Goal: Feedback & Contribution: Submit feedback/report problem

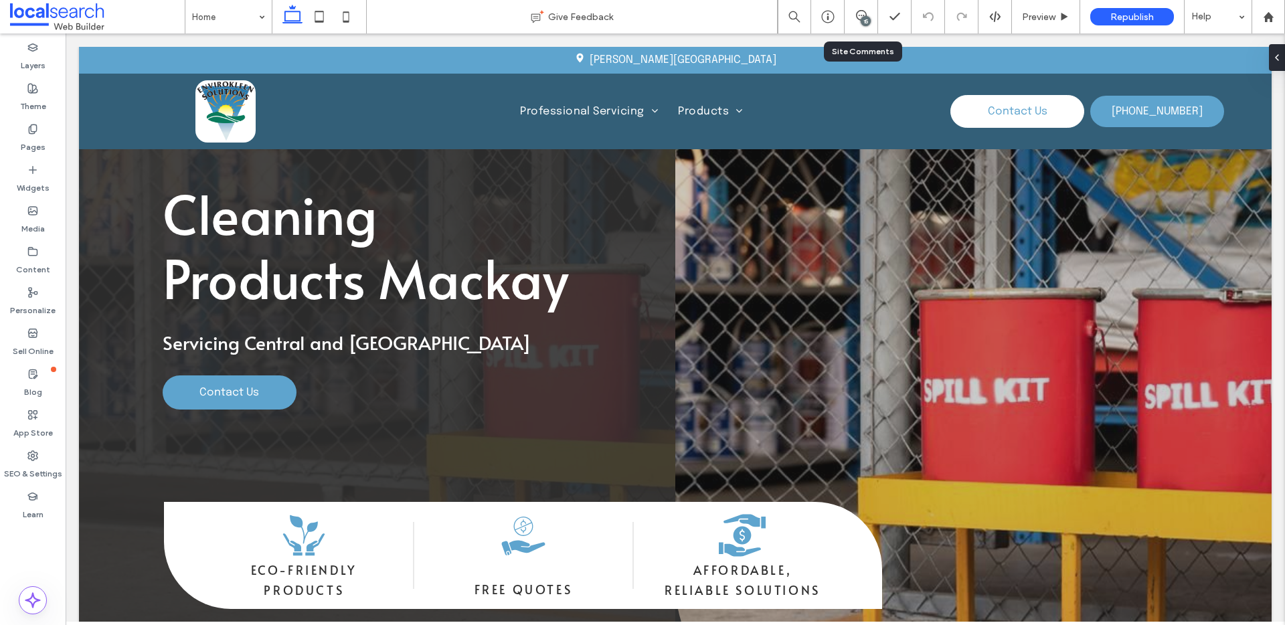
click at [863, 3] on div "15" at bounding box center [860, 16] width 33 height 33
click at [862, 15] on use at bounding box center [861, 15] width 11 height 11
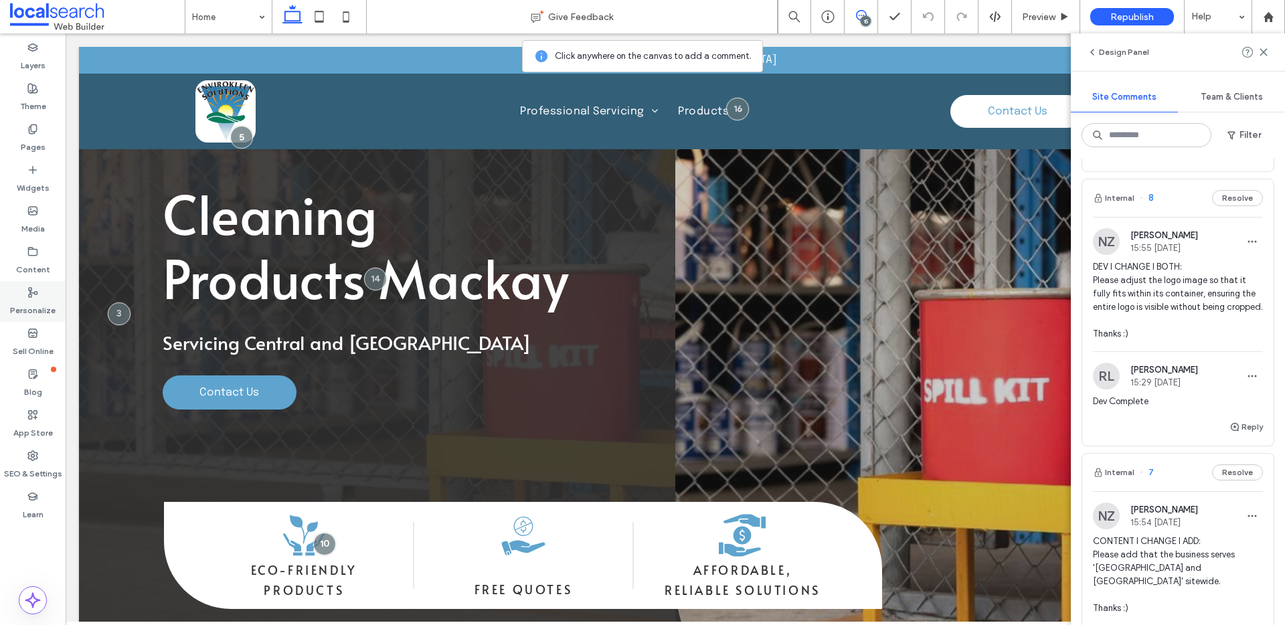
scroll to position [3210, 0]
click at [1214, 133] on span "DEV I CHANGE I BOTH: Please move contact form above the footer. Thanks :)" at bounding box center [1178, 99] width 170 height 67
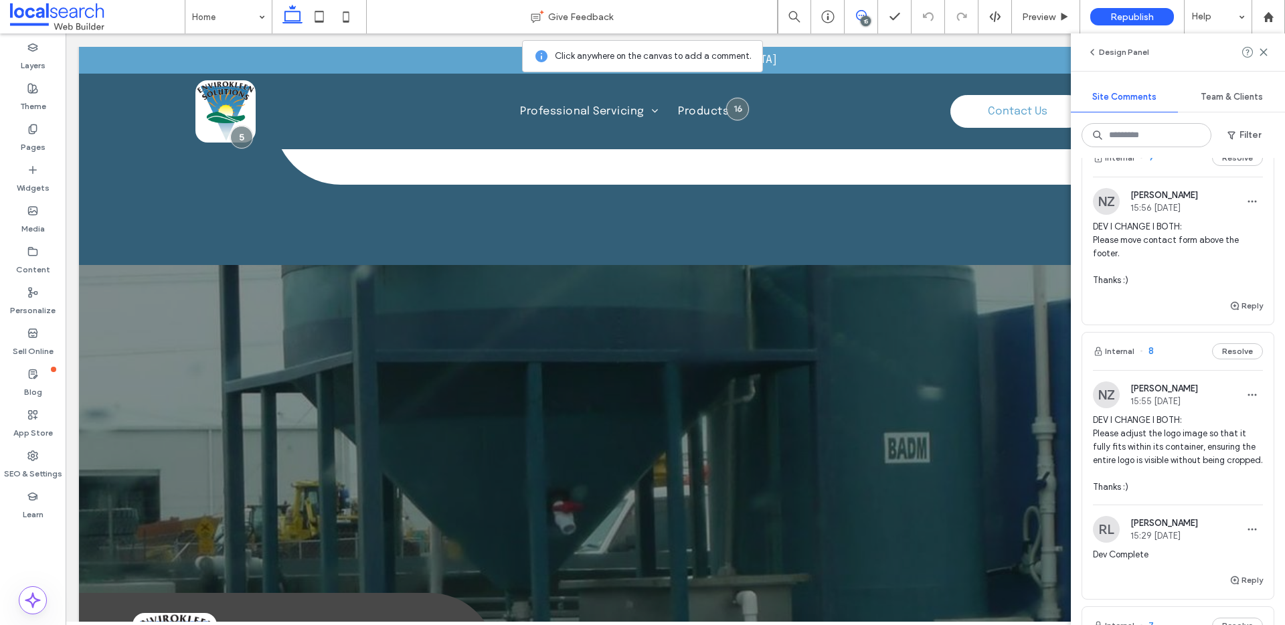
scroll to position [3205, 0]
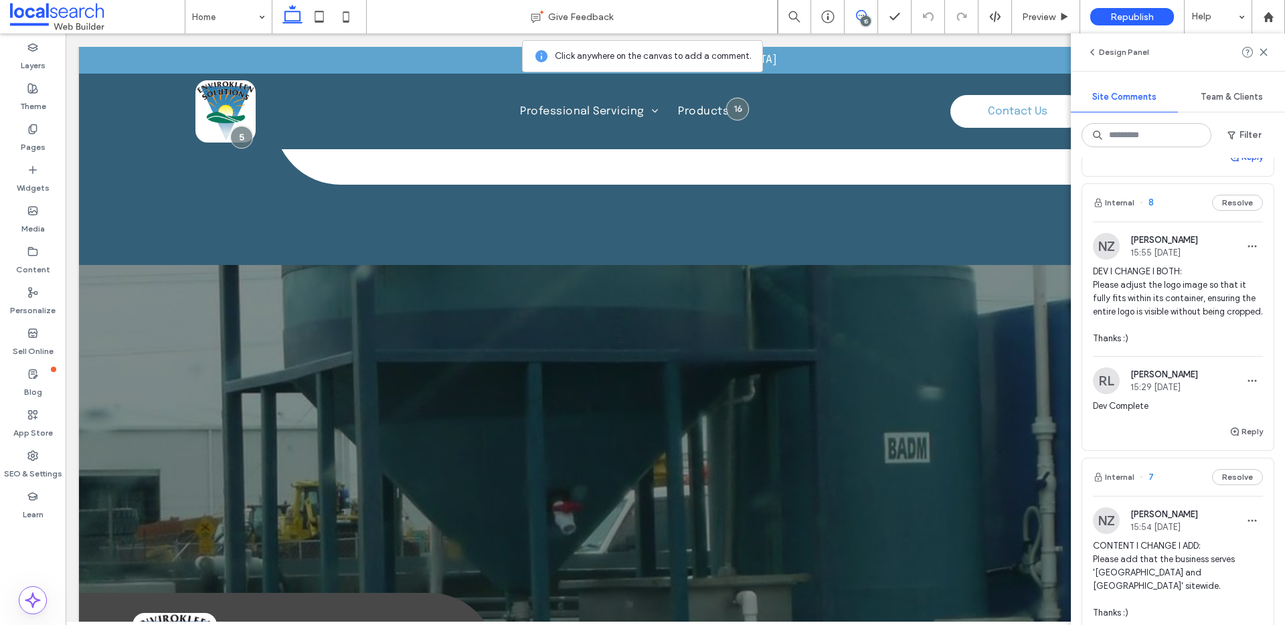
click at [1244, 165] on button "Reply" at bounding box center [1245, 157] width 33 height 16
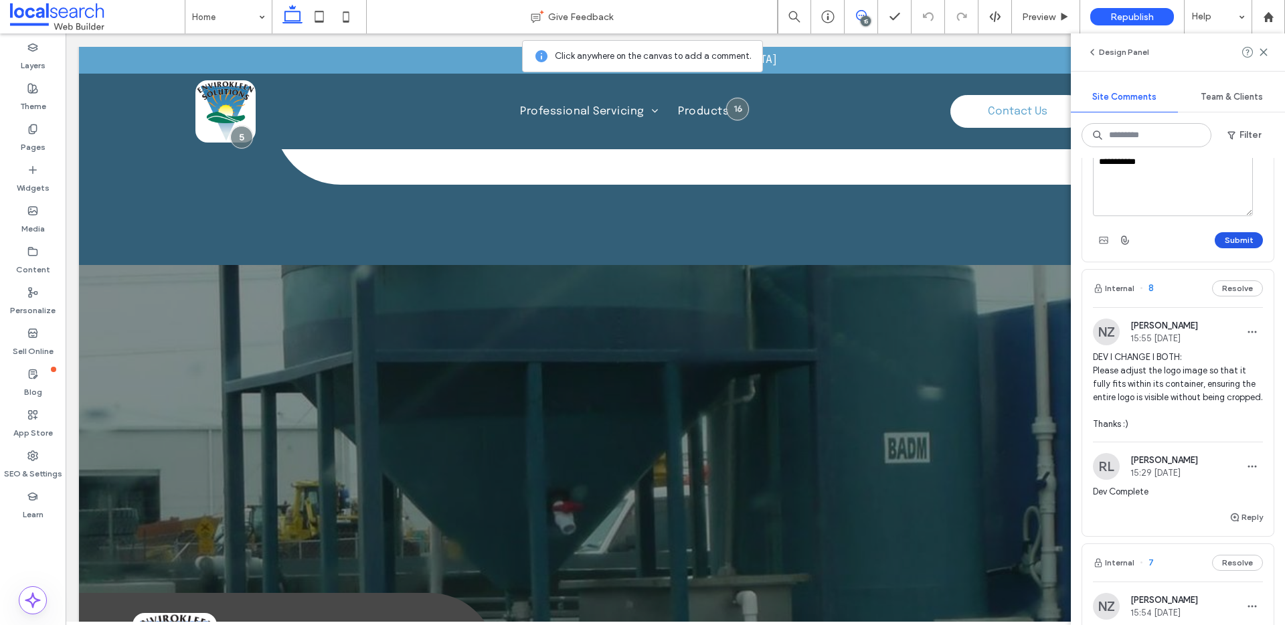
type textarea "**********"
click at [1240, 248] on button "Submit" at bounding box center [1238, 240] width 48 height 16
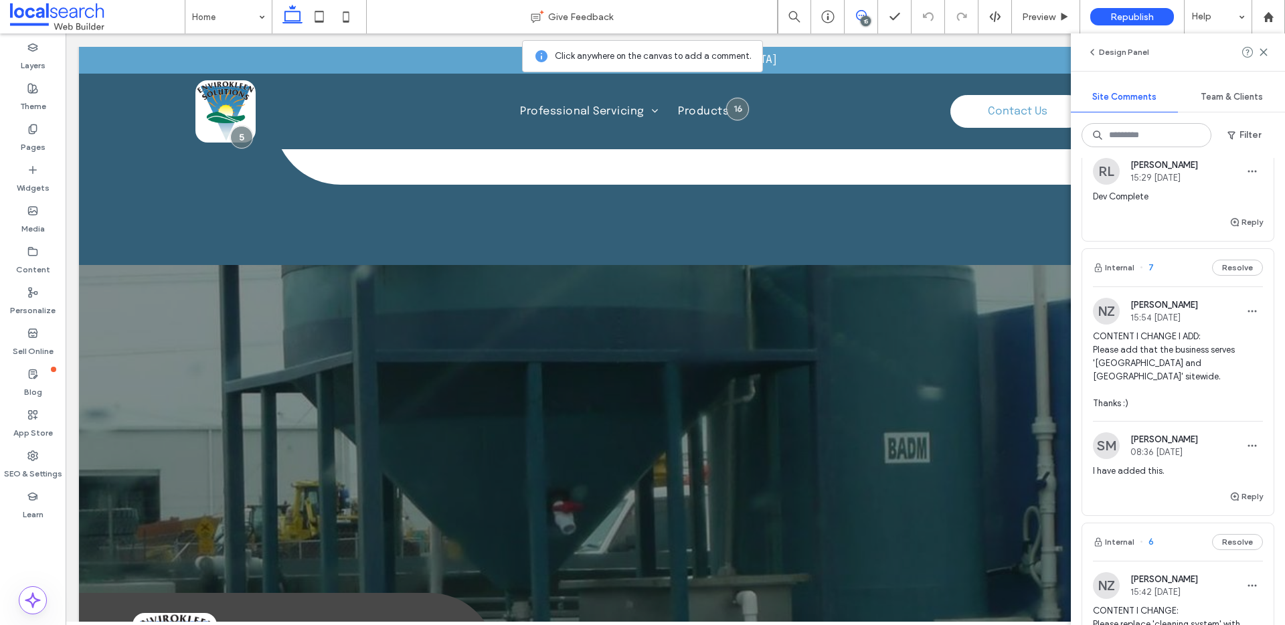
scroll to position [3489, 0]
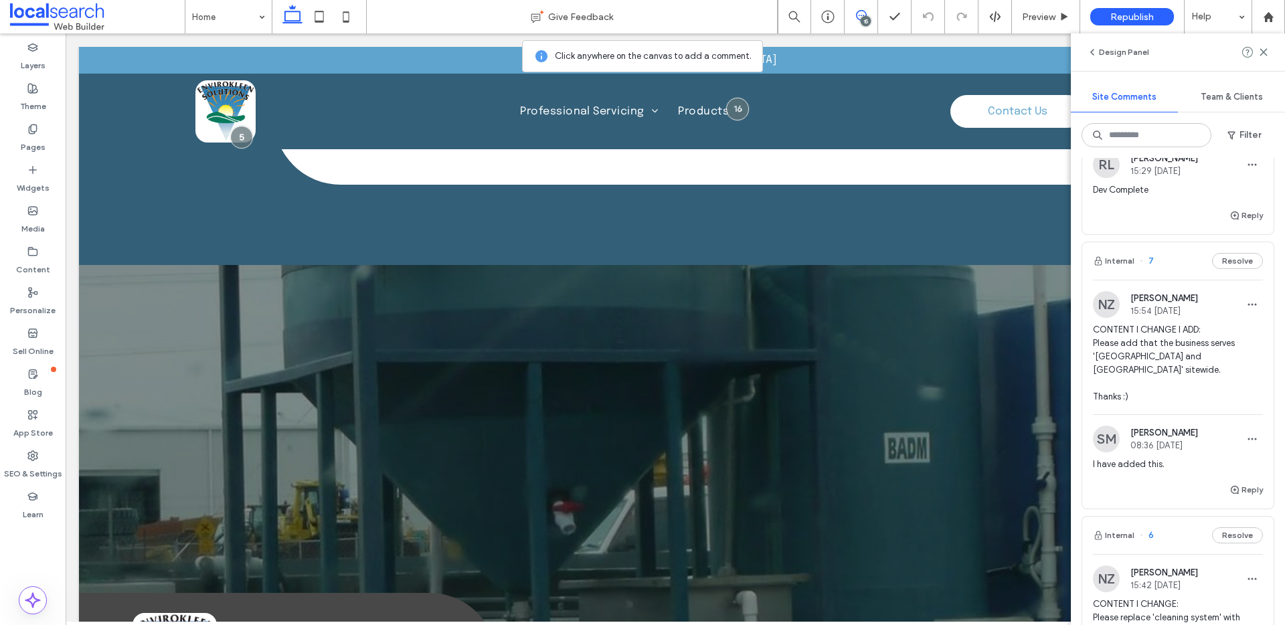
click at [1167, 129] on span "DEV I CHANGE I BOTH: Please adjust the logo image so that it fully fits within …" at bounding box center [1178, 89] width 170 height 80
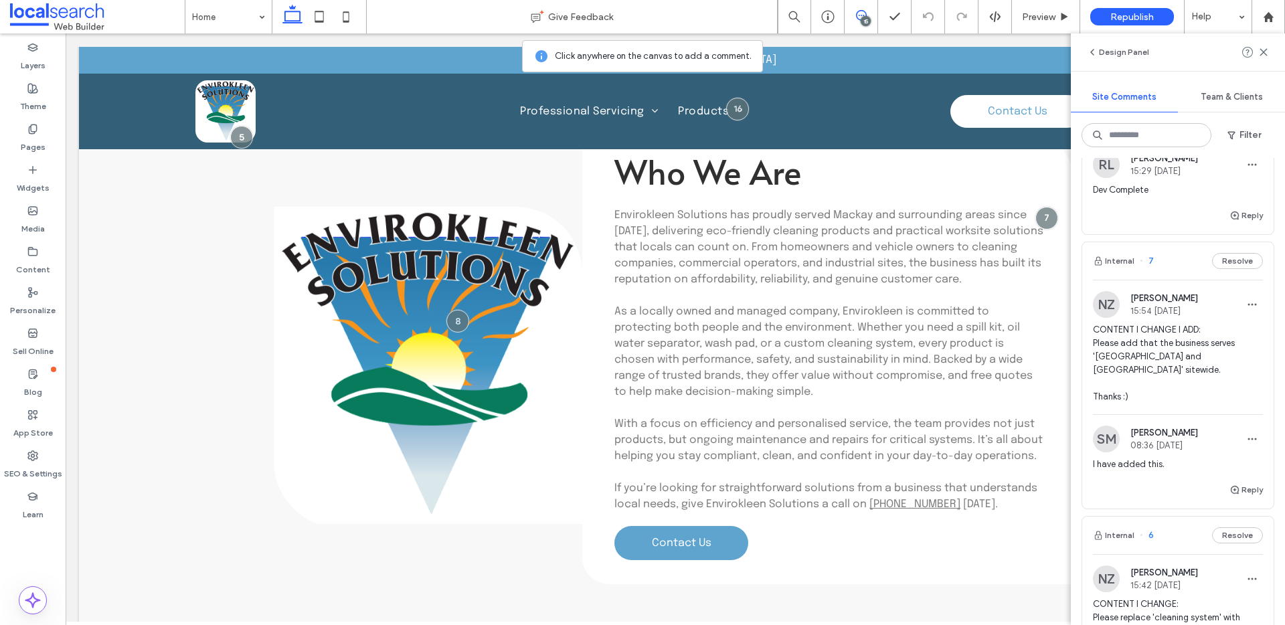
scroll to position [2739, 0]
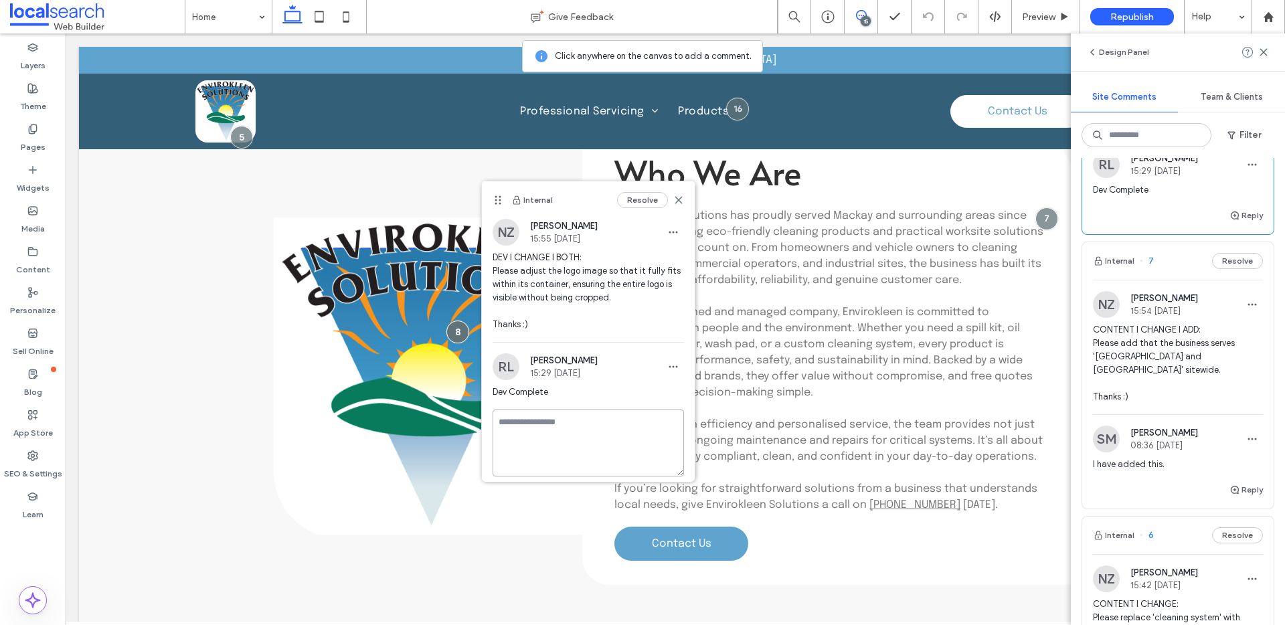
click at [648, 424] on textarea at bounding box center [587, 442] width 191 height 67
type textarea "**********"
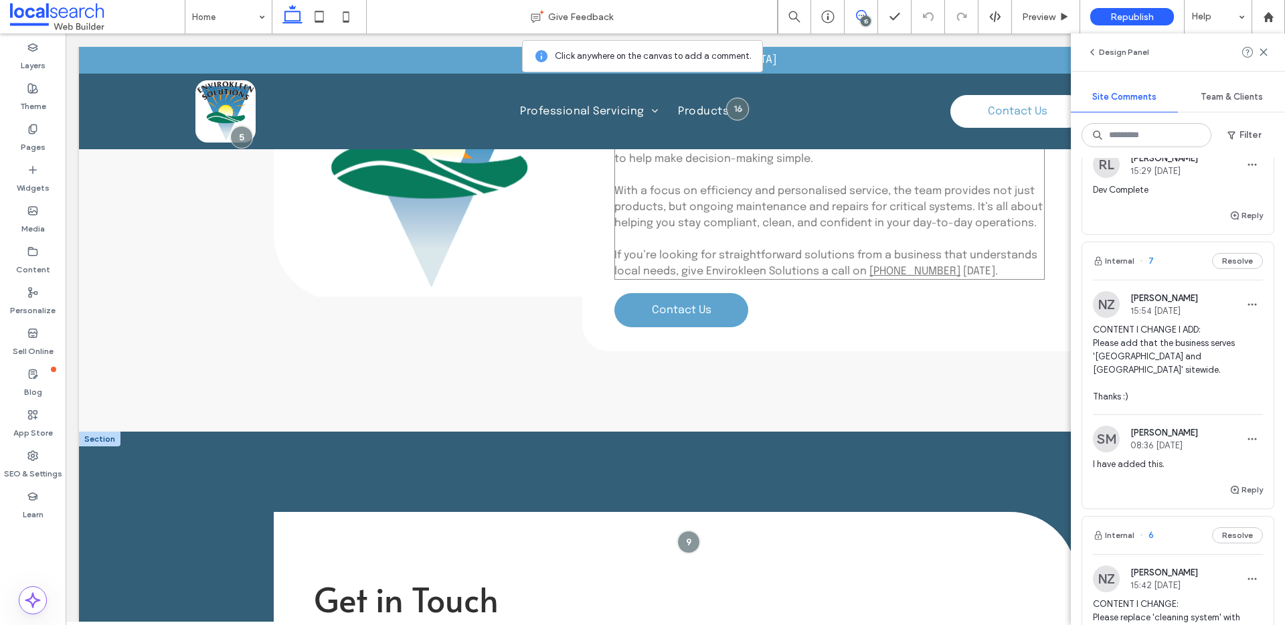
scroll to position [2766, 0]
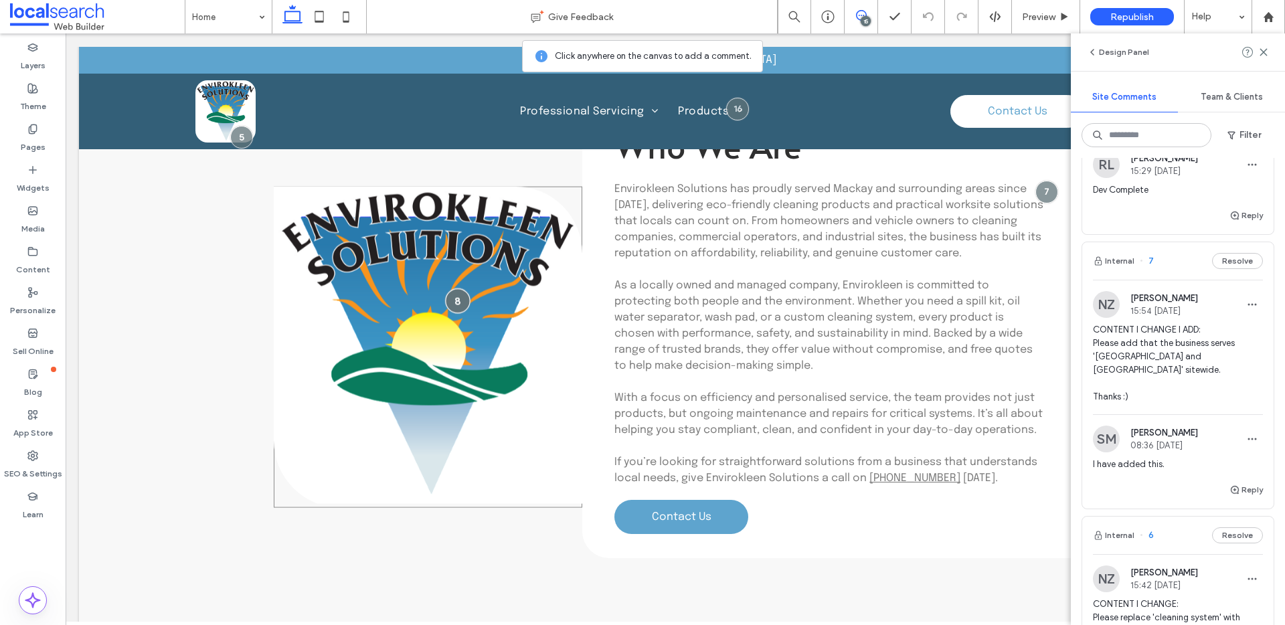
click at [460, 288] on div at bounding box center [458, 300] width 25 height 25
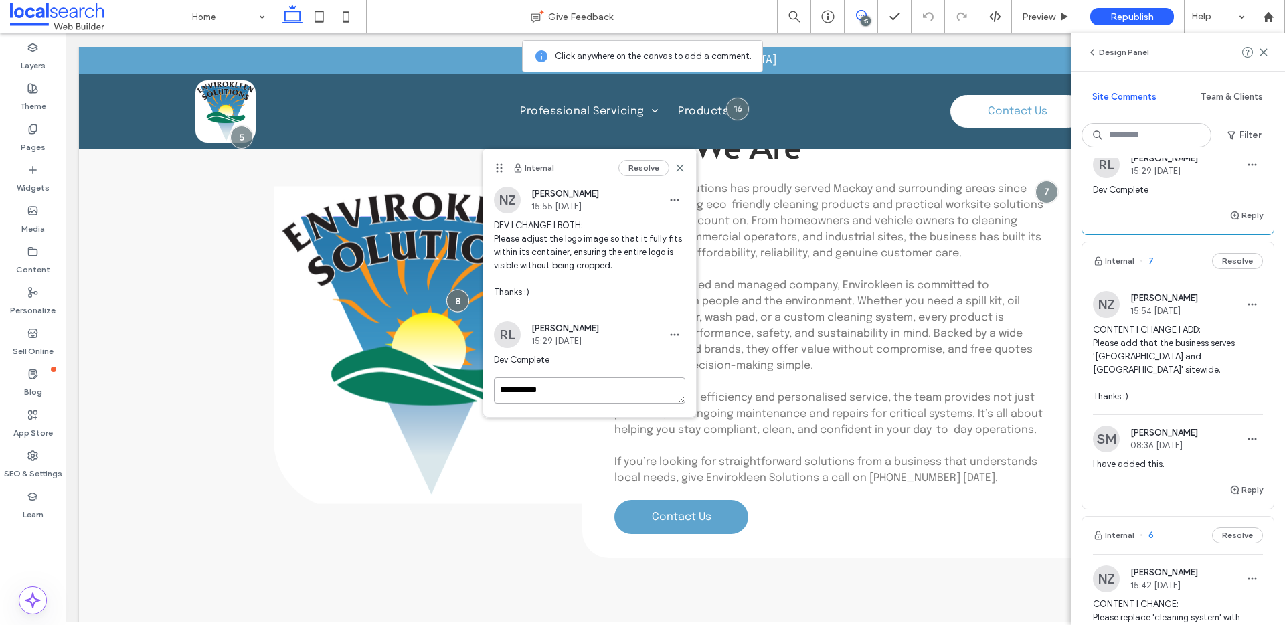
click at [563, 392] on textarea "**********" at bounding box center [589, 390] width 191 height 26
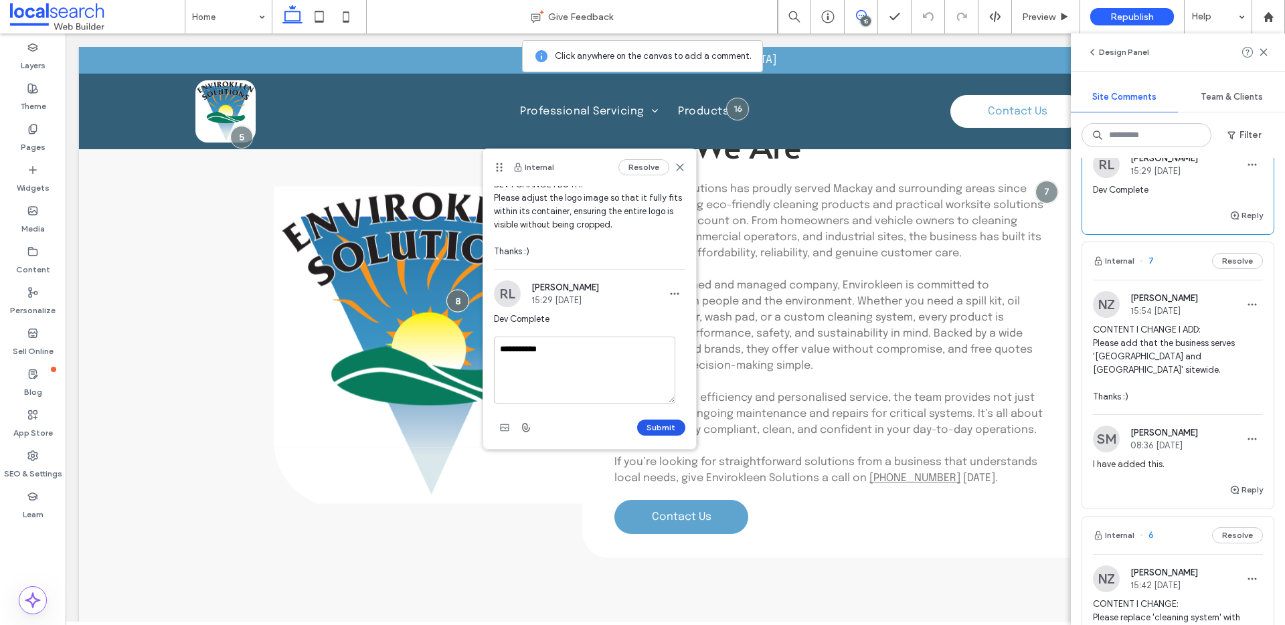
click at [657, 421] on button "Submit" at bounding box center [661, 428] width 48 height 16
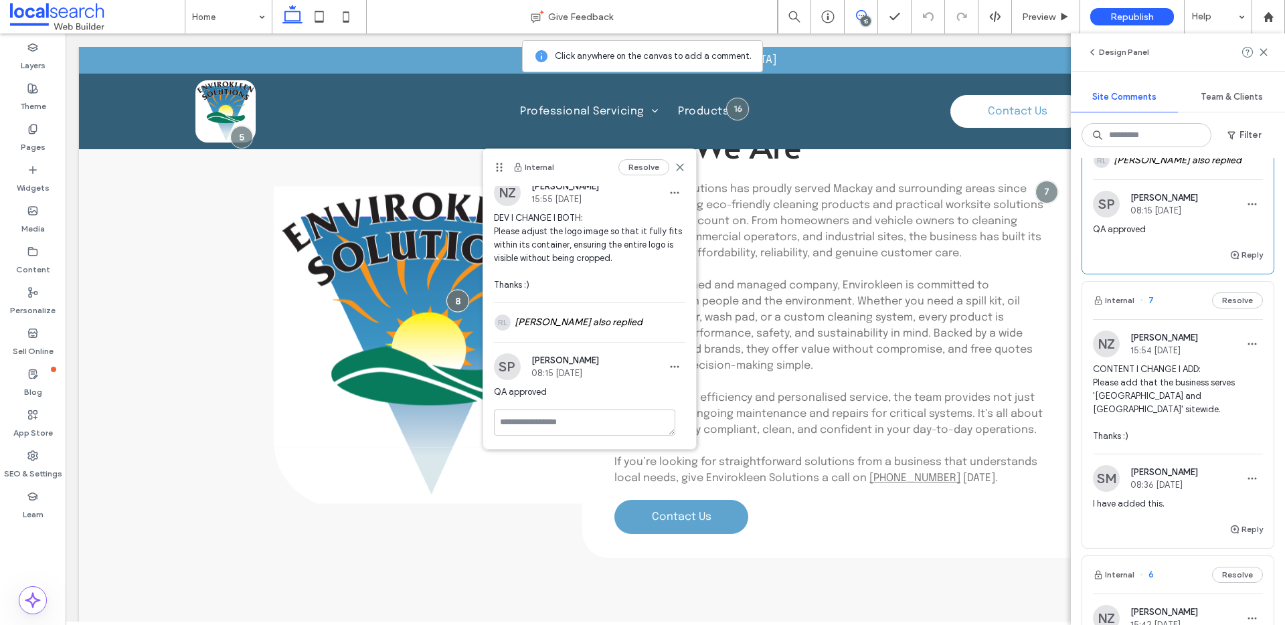
scroll to position [7, 0]
click at [674, 170] on icon at bounding box center [679, 167] width 11 height 11
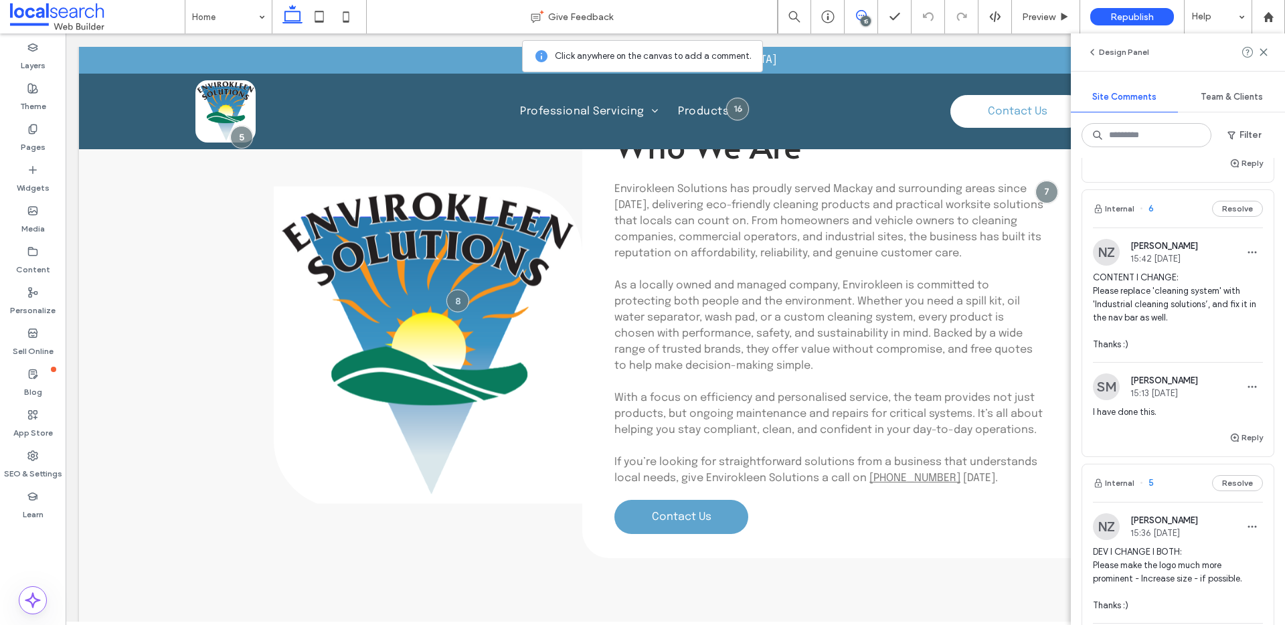
scroll to position [3855, 0]
click at [1180, 155] on div "NZ [PERSON_NAME] 15:54 [DATE] CONTENT I CHANGE I ADD: Please add that the busin…" at bounding box center [1177, 53] width 191 height 202
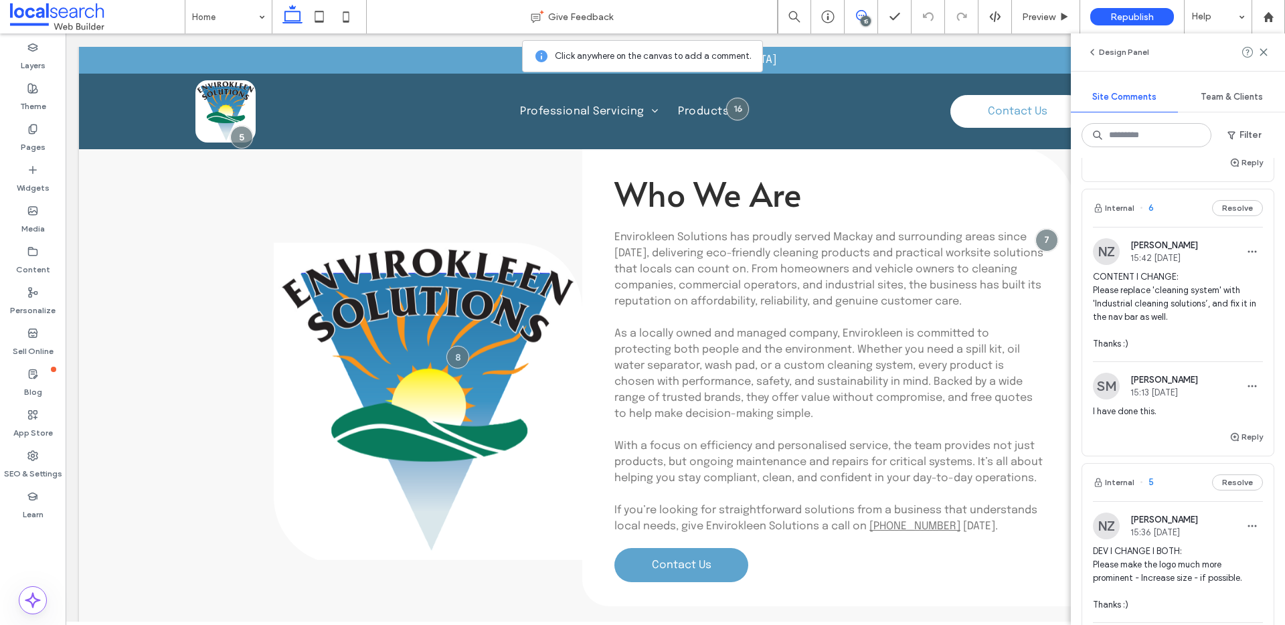
scroll to position [2716, 0]
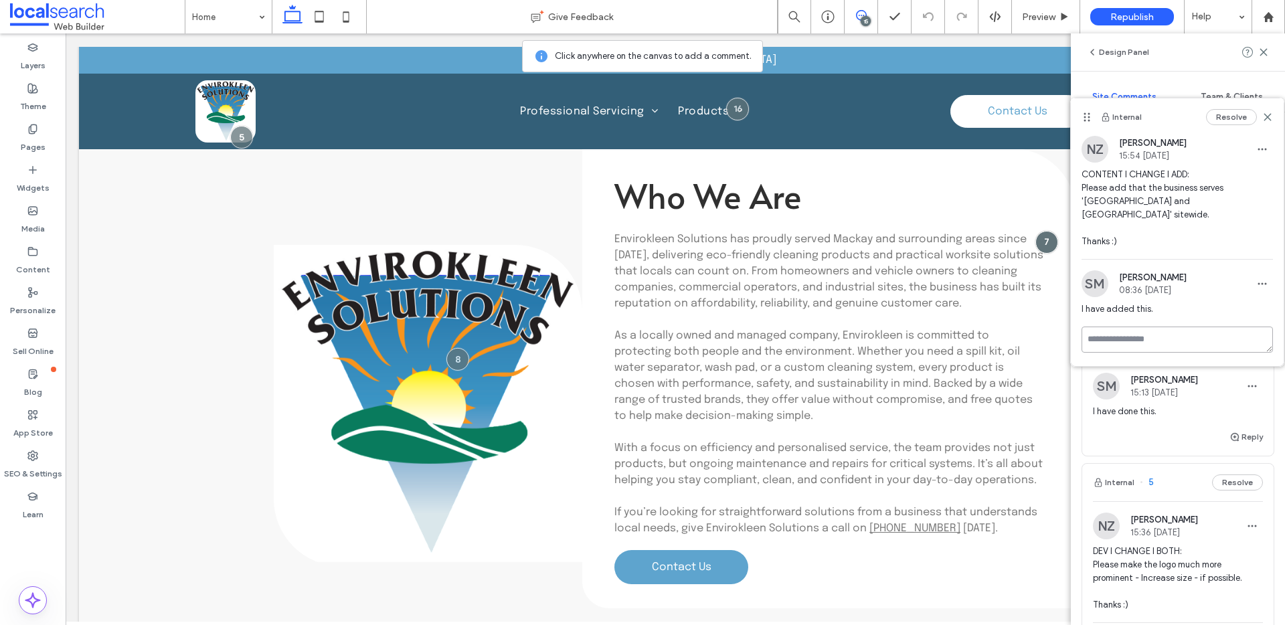
click at [1198, 338] on textarea at bounding box center [1176, 340] width 191 height 26
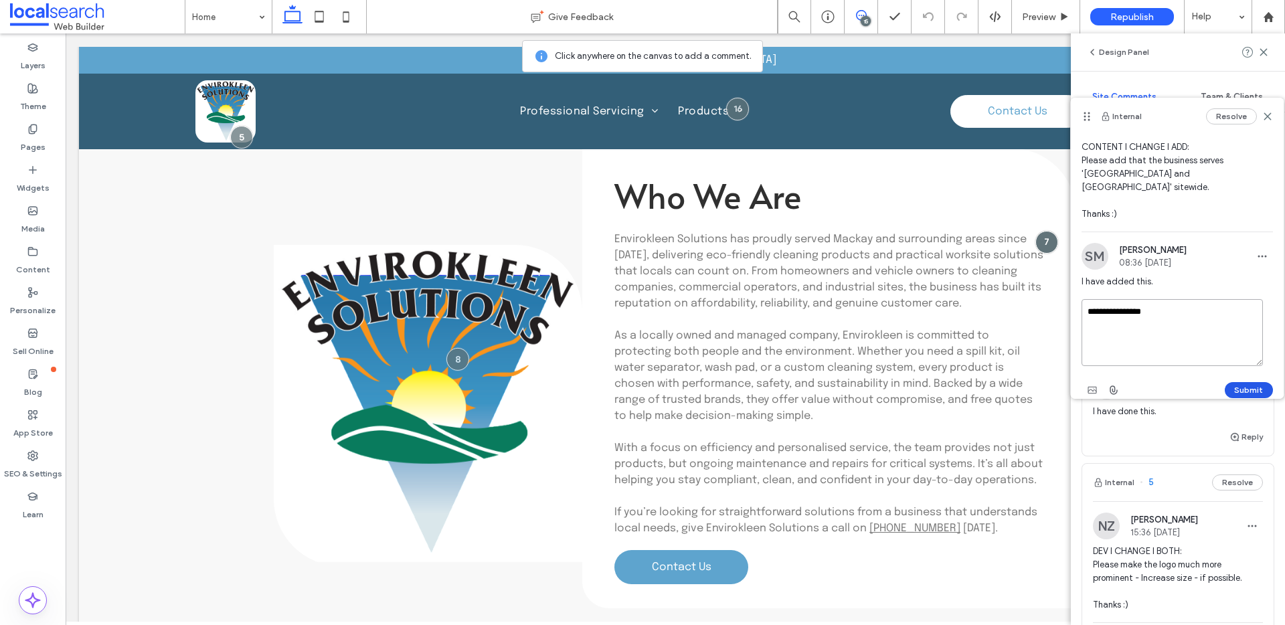
type textarea "**********"
click at [1236, 382] on button "Submit" at bounding box center [1248, 390] width 48 height 16
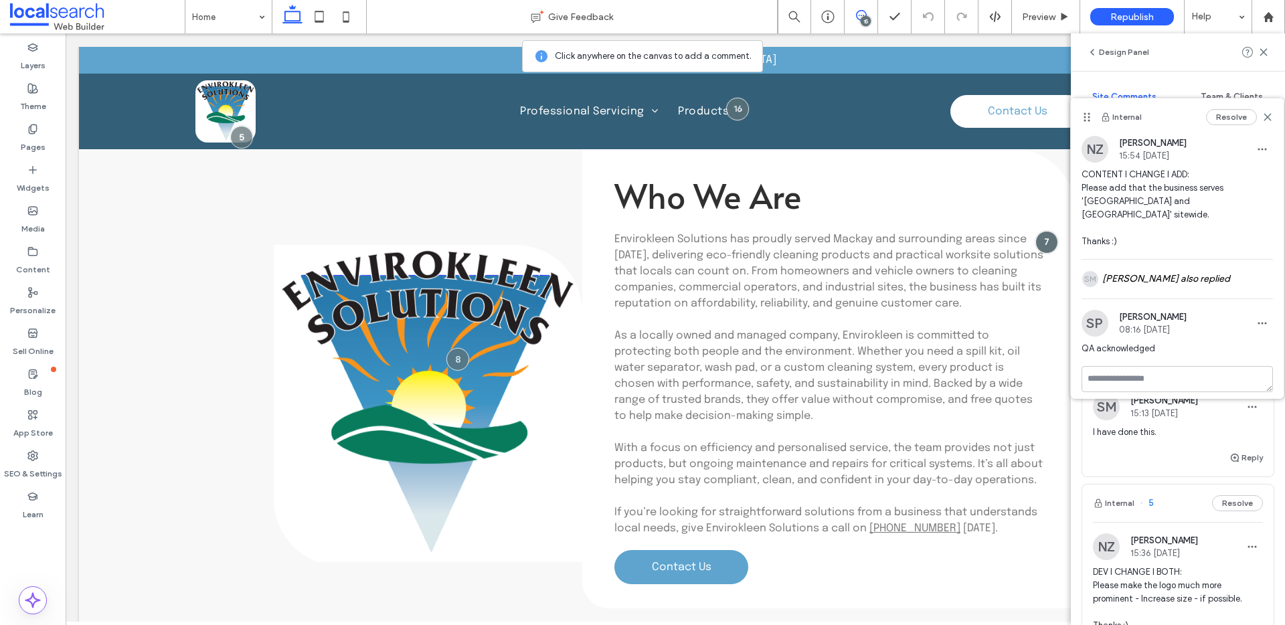
scroll to position [3894, 0]
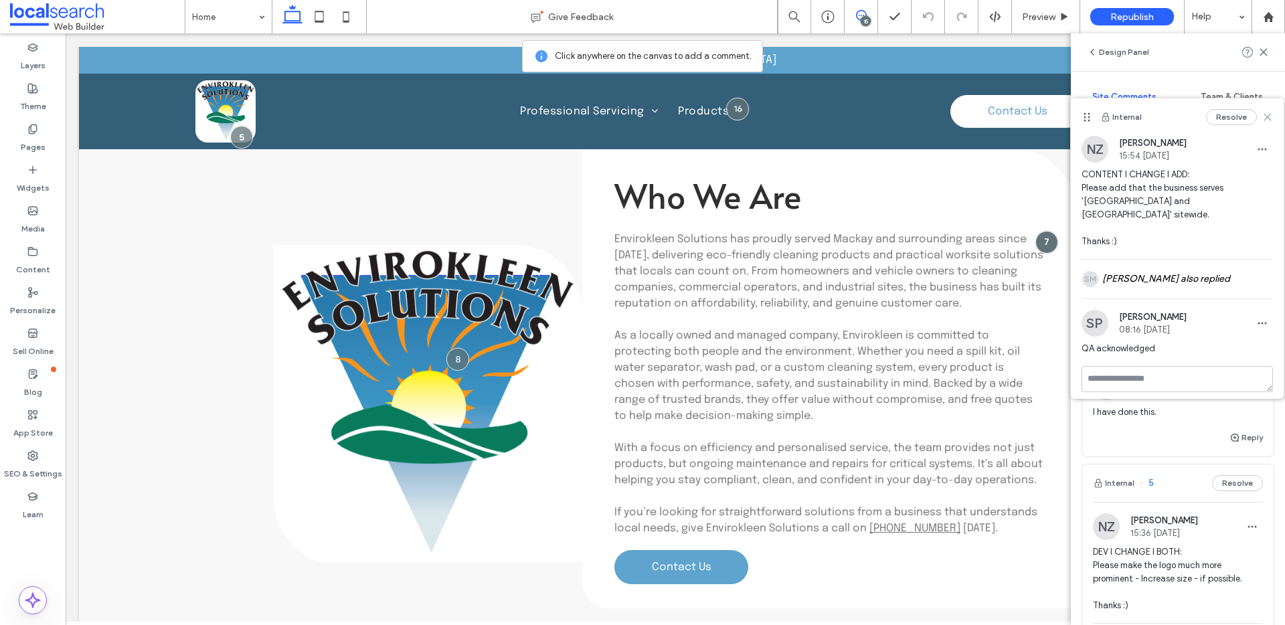
click at [1264, 116] on icon at bounding box center [1267, 117] width 11 height 11
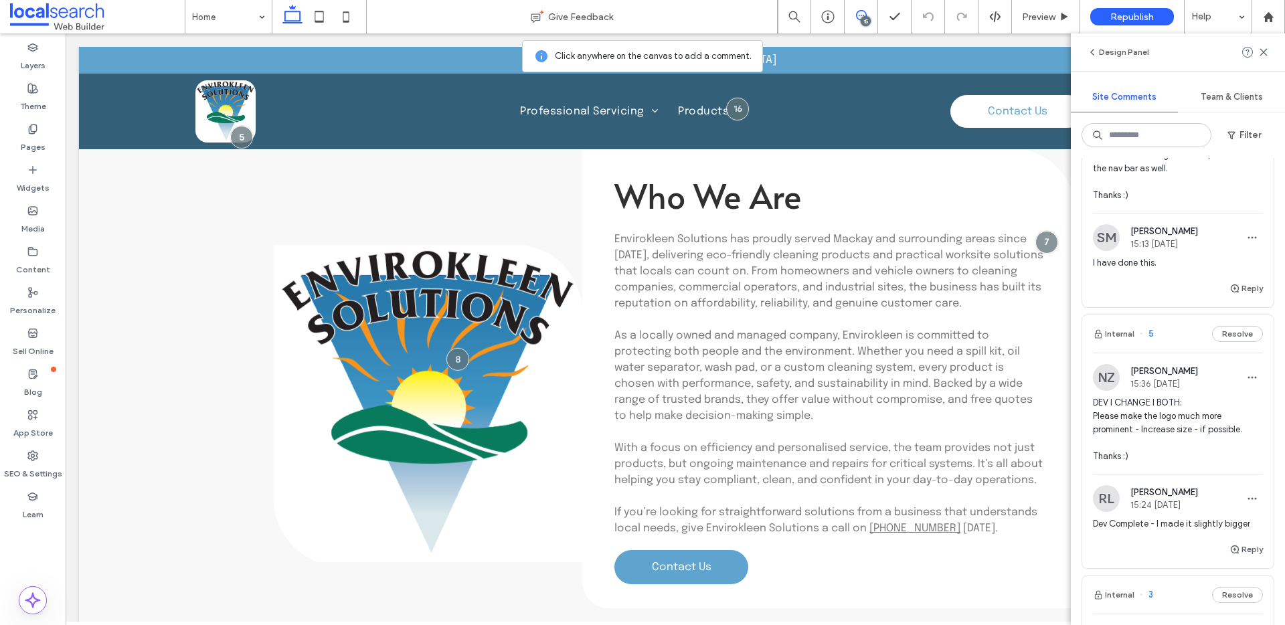
scroll to position [4041, 0]
drag, startPoint x: 1093, startPoint y: 258, endPoint x: 1165, endPoint y: 257, distance: 71.6
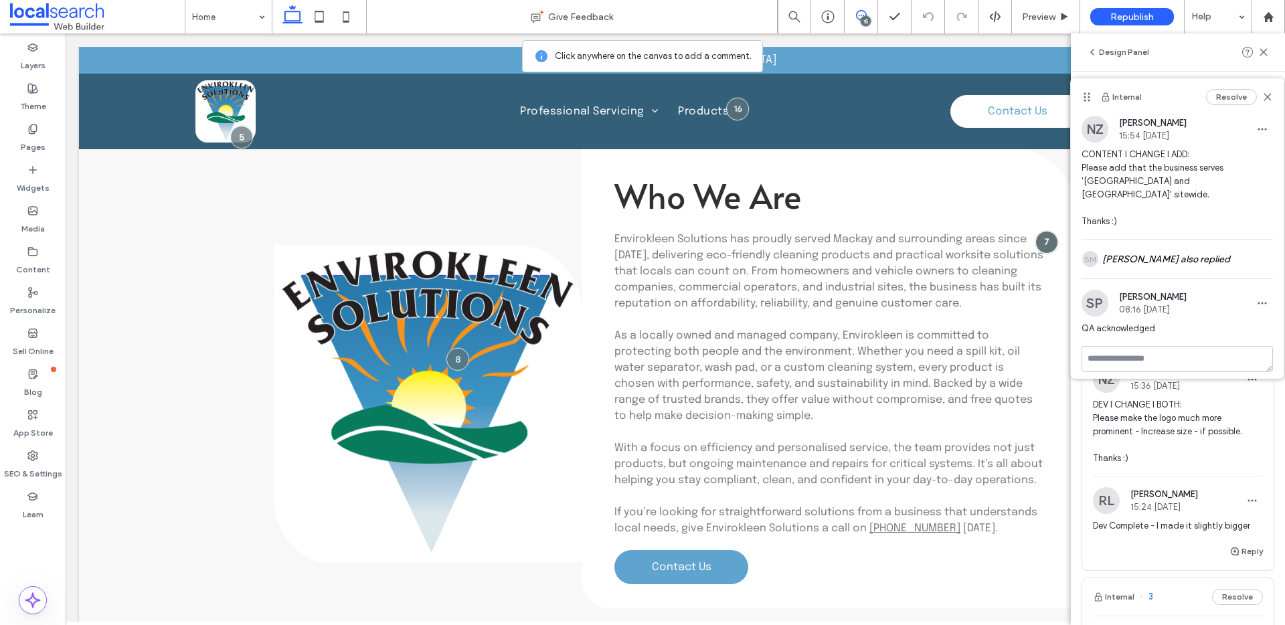
copy span "QA acknowledged"
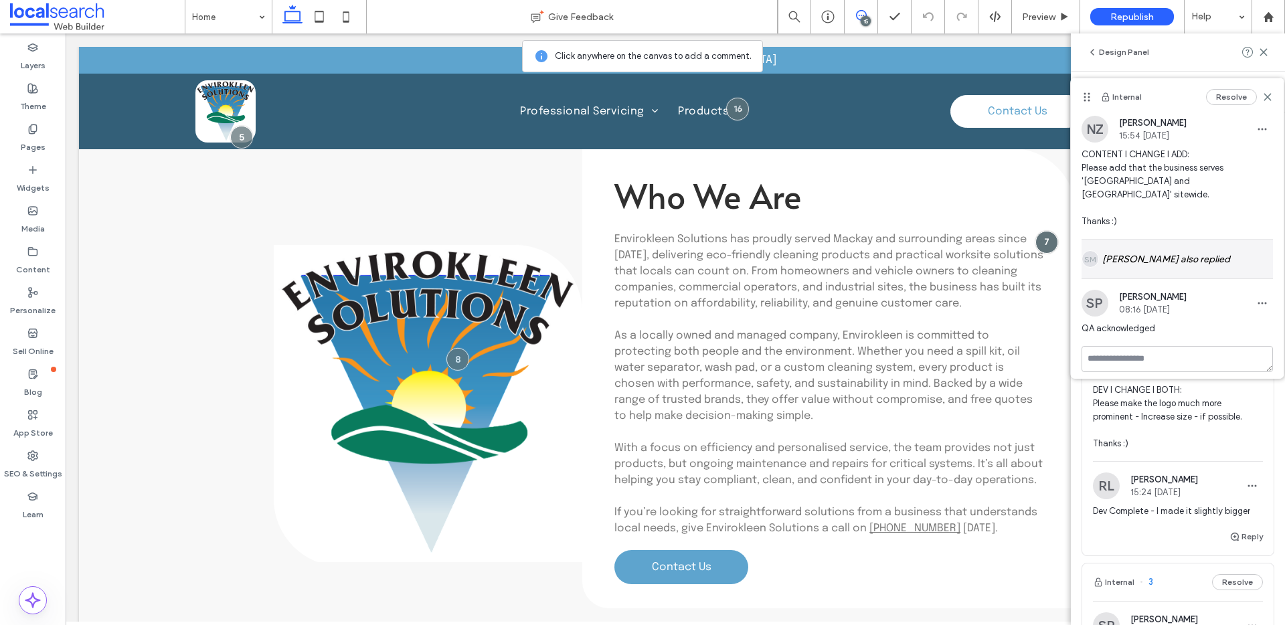
scroll to position [4075, 0]
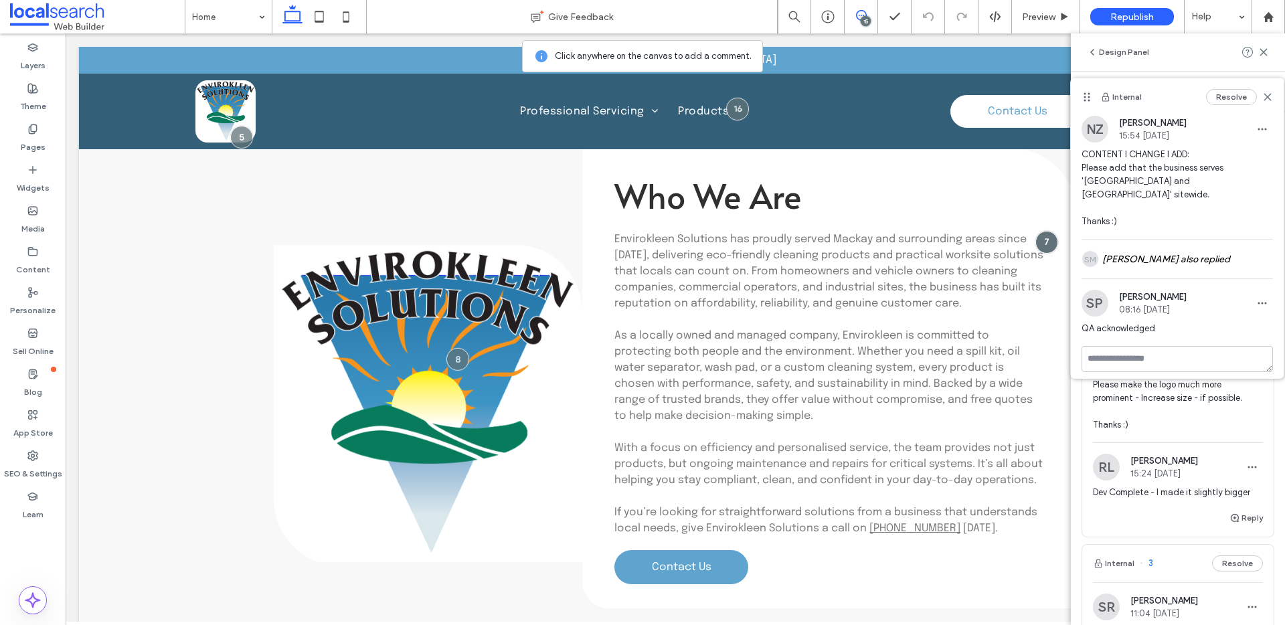
click at [1266, 90] on div "Resolve" at bounding box center [1239, 97] width 67 height 16
click at [1263, 97] on icon at bounding box center [1267, 97] width 11 height 11
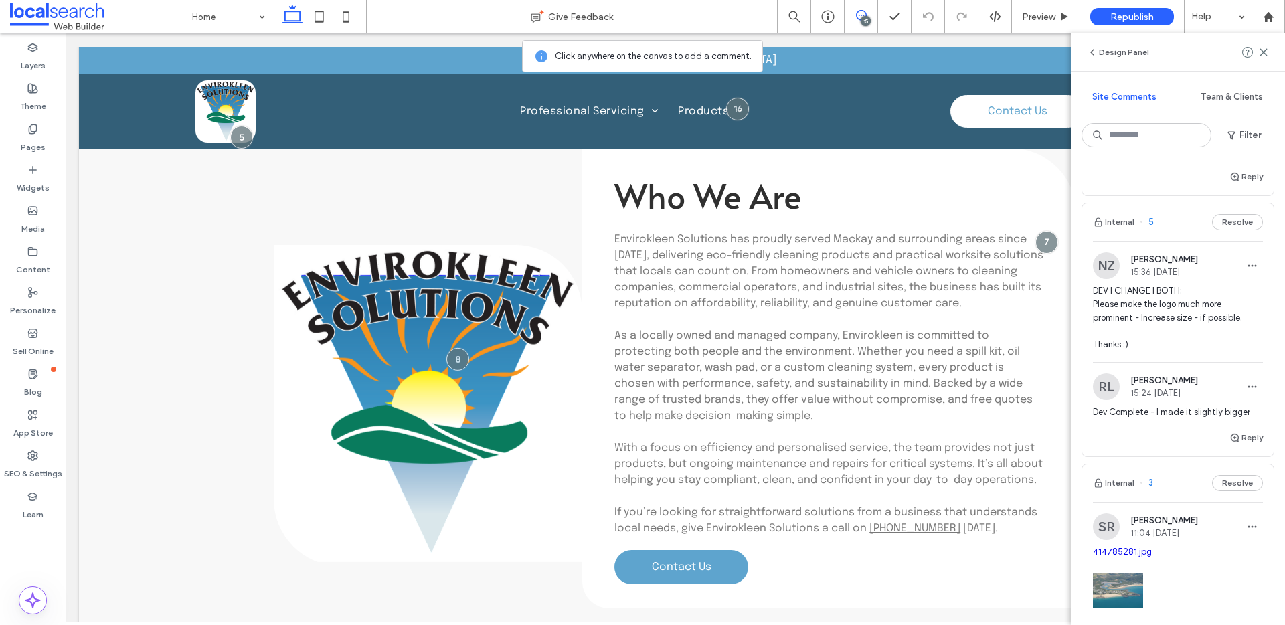
scroll to position [4218, 0]
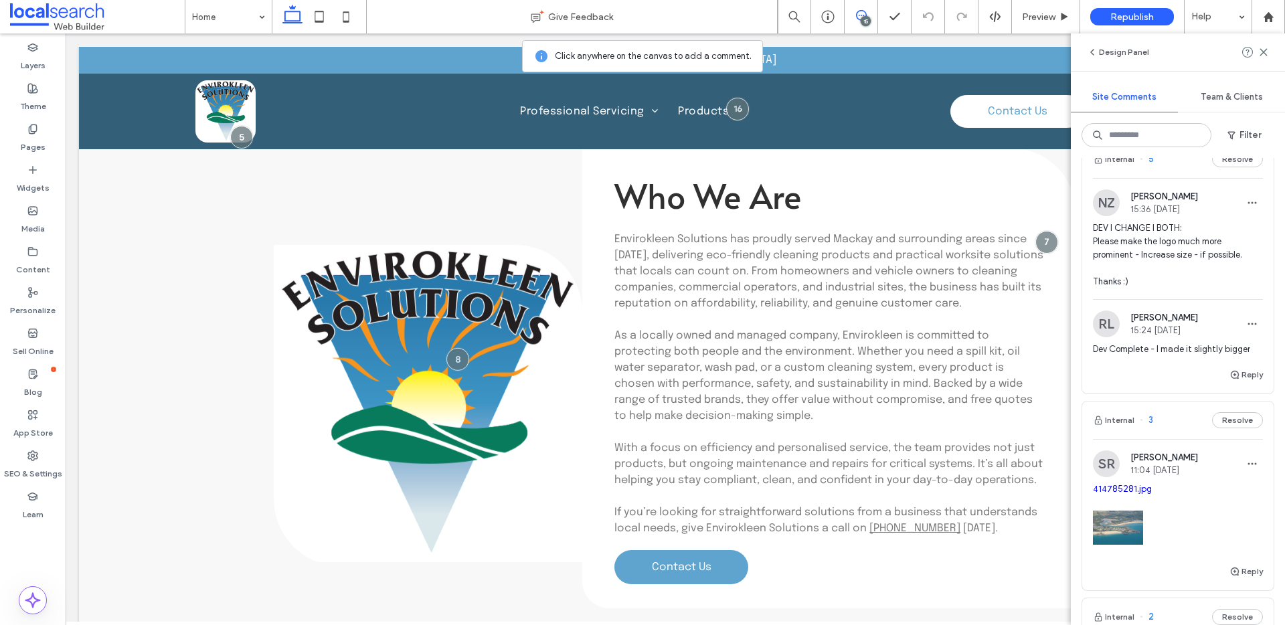
click at [1234, 122] on button "Reply" at bounding box center [1245, 114] width 33 height 16
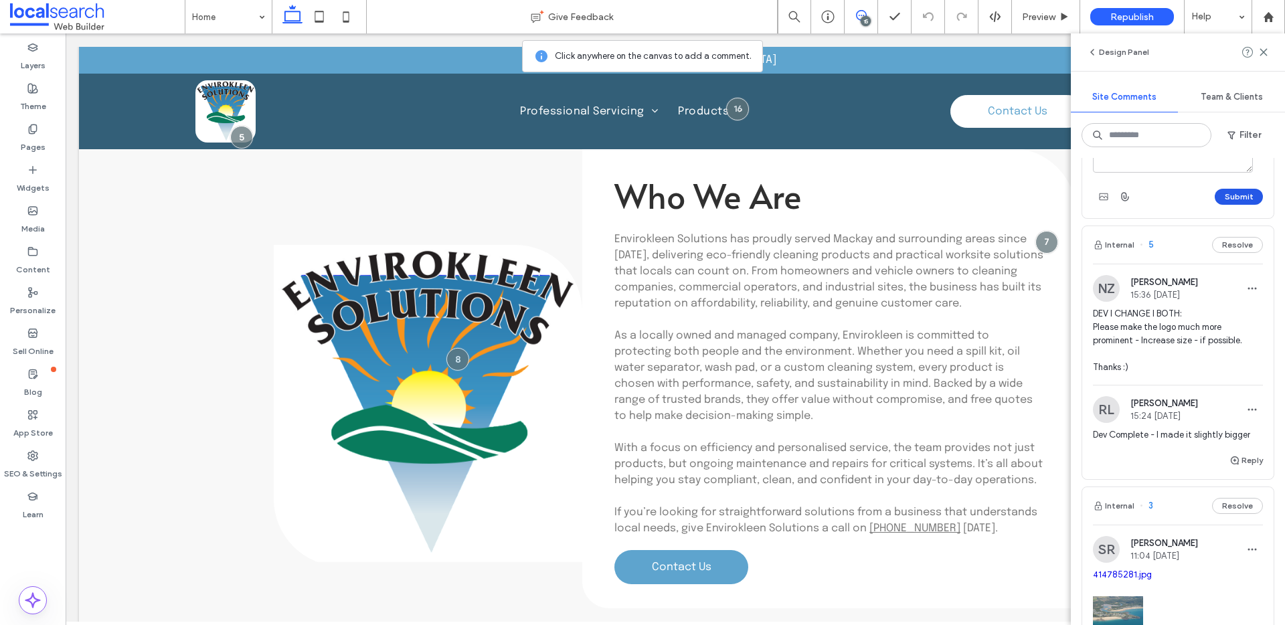
type textarea "**********"
click at [1227, 205] on button "Submit" at bounding box center [1238, 197] width 48 height 16
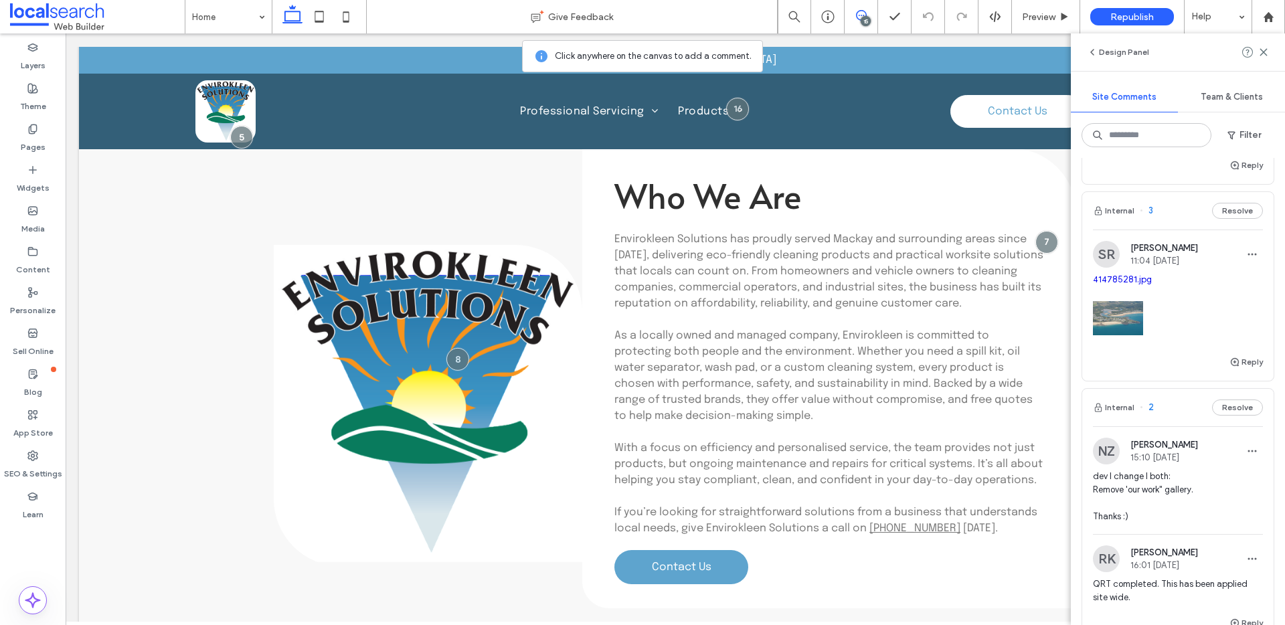
scroll to position [4486, 0]
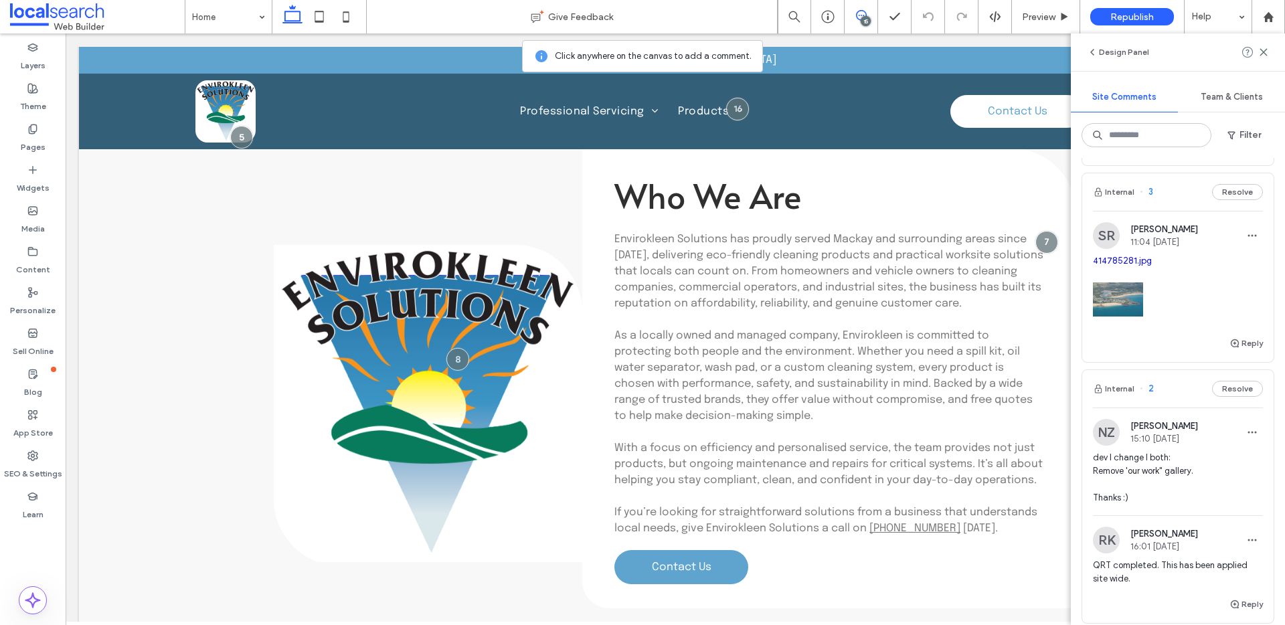
click at [1216, 60] on span "DEV I CHANGE I BOTH: Please make the logo much more prominent - Increase size -…" at bounding box center [1178, 26] width 170 height 67
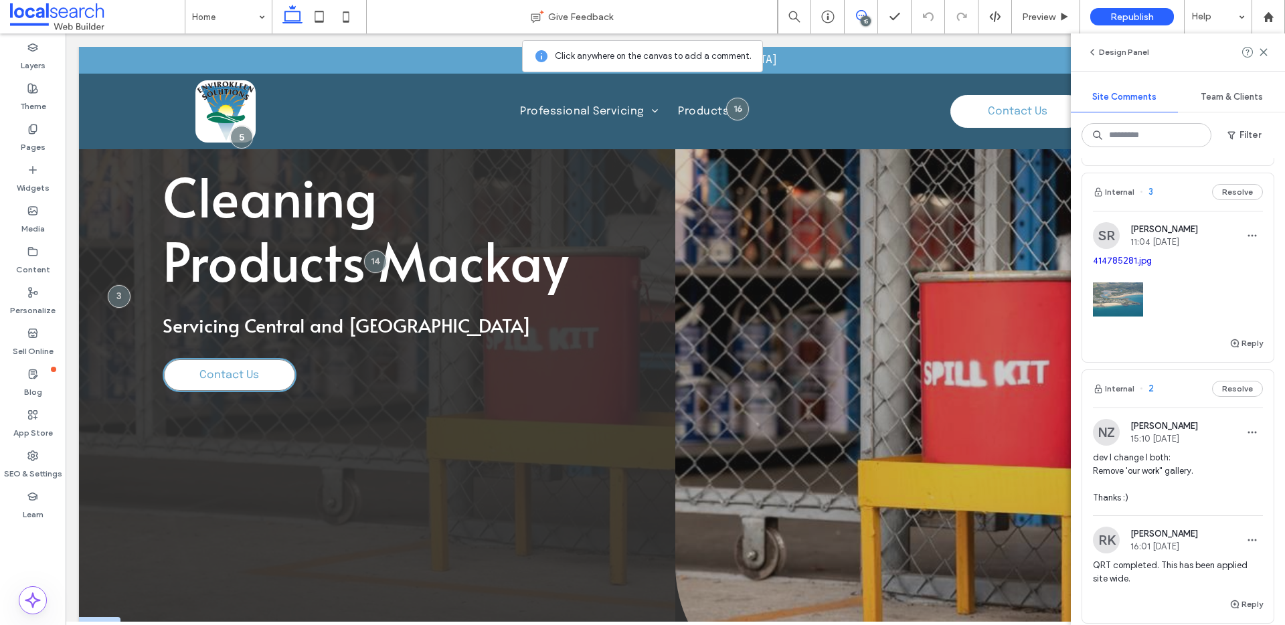
scroll to position [0, 0]
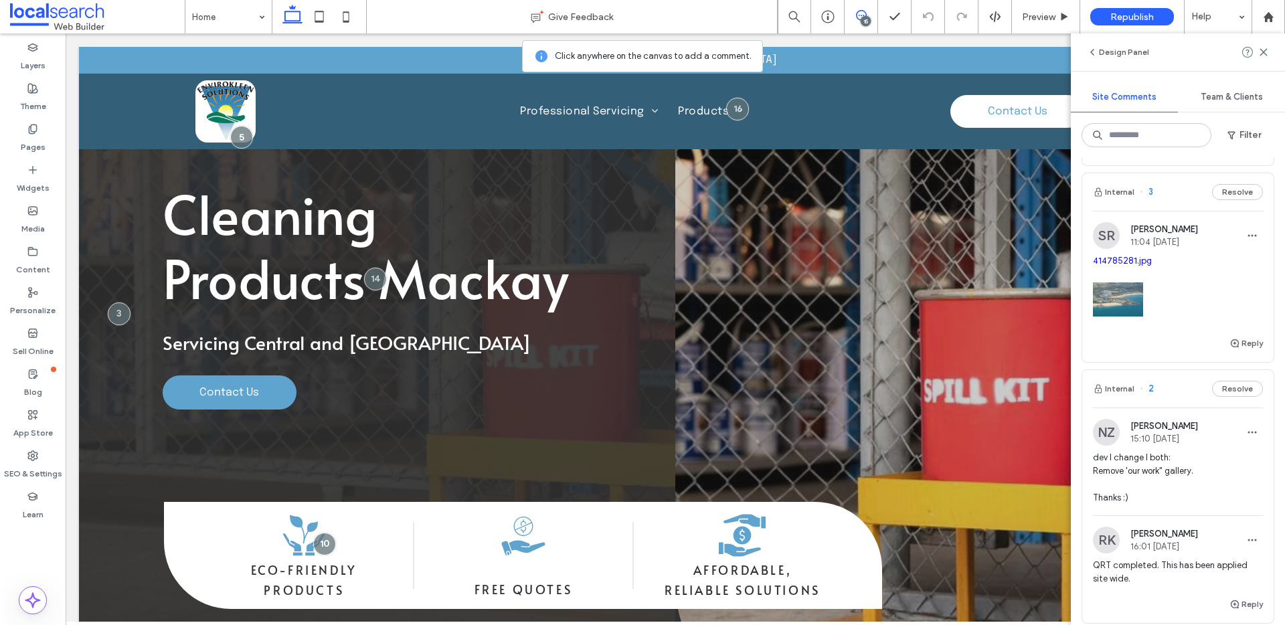
click at [1229, 154] on span "button" at bounding box center [1235, 146] width 12 height 15
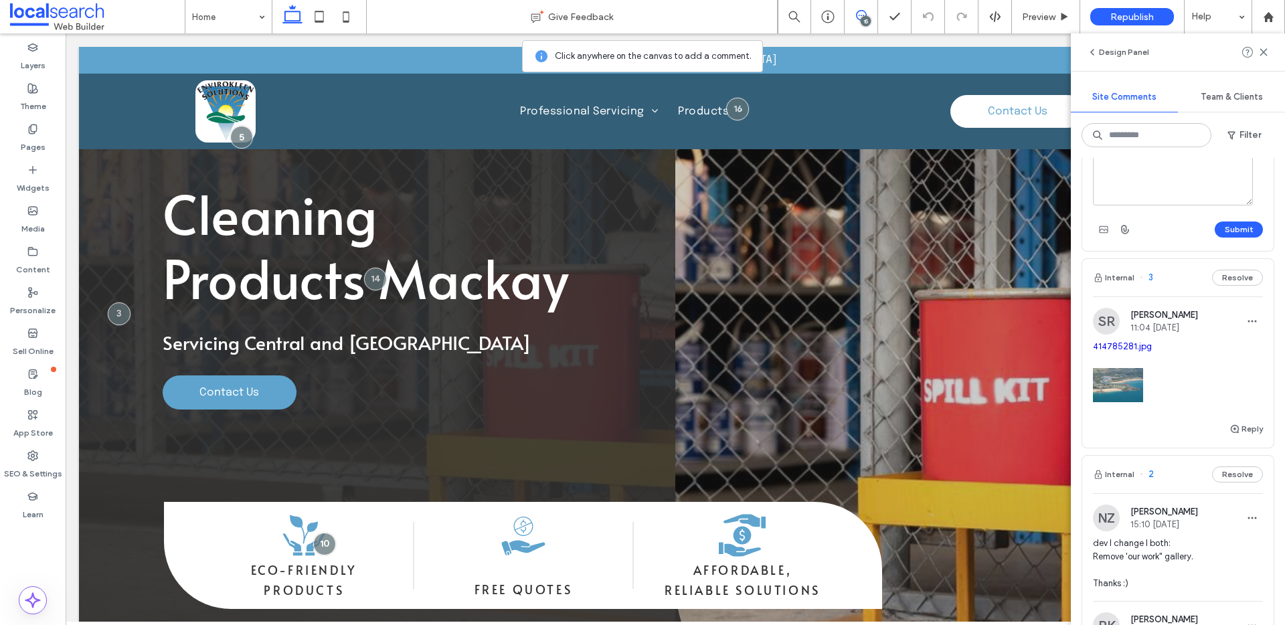
click at [1142, 205] on textarea "**********" at bounding box center [1173, 171] width 160 height 67
type textarea "**********"
click at [1224, 238] on button "Submit" at bounding box center [1238, 229] width 48 height 16
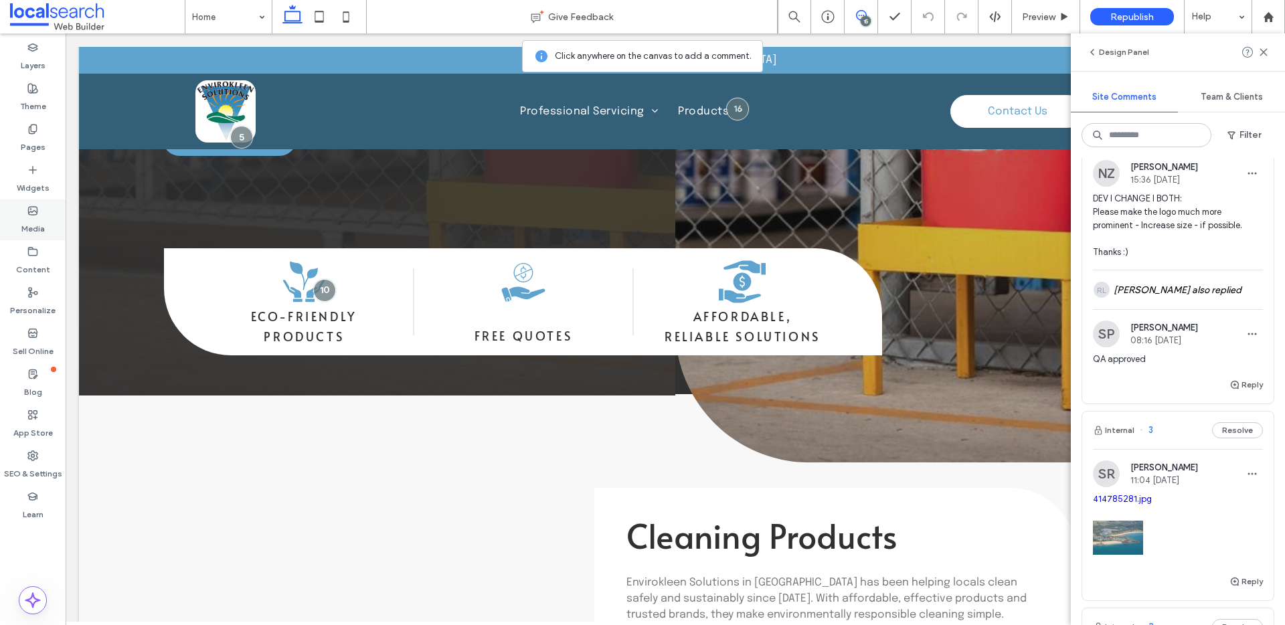
scroll to position [4012, 0]
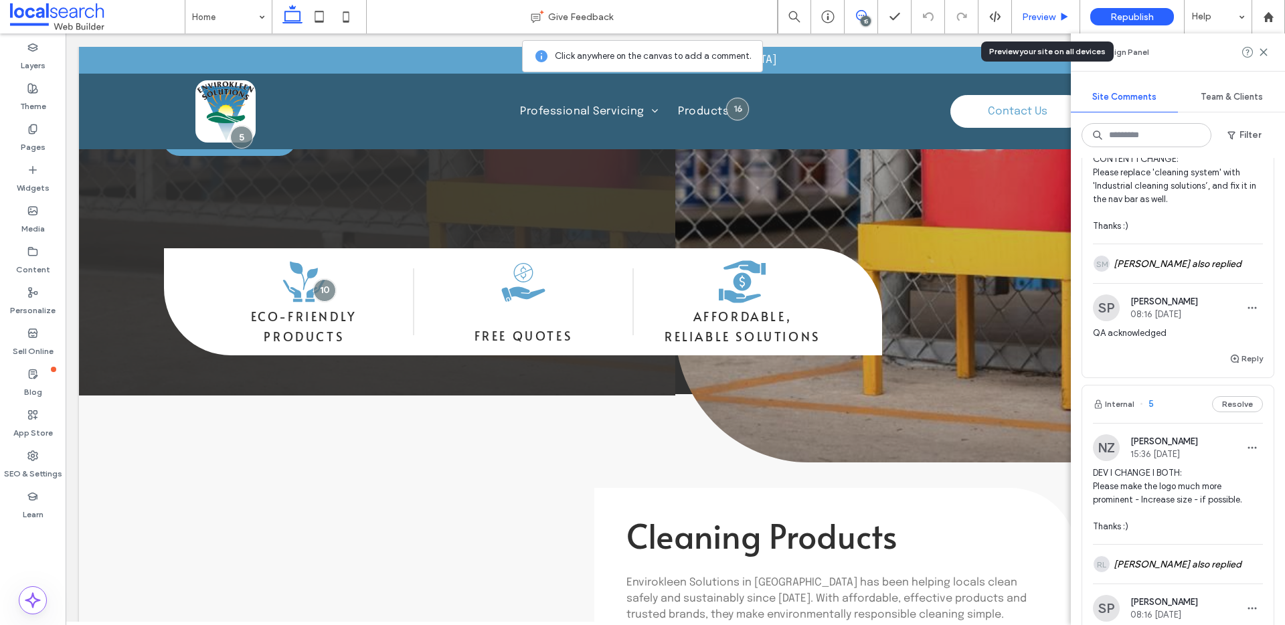
click at [1042, 17] on span "Preview" at bounding box center [1038, 16] width 33 height 11
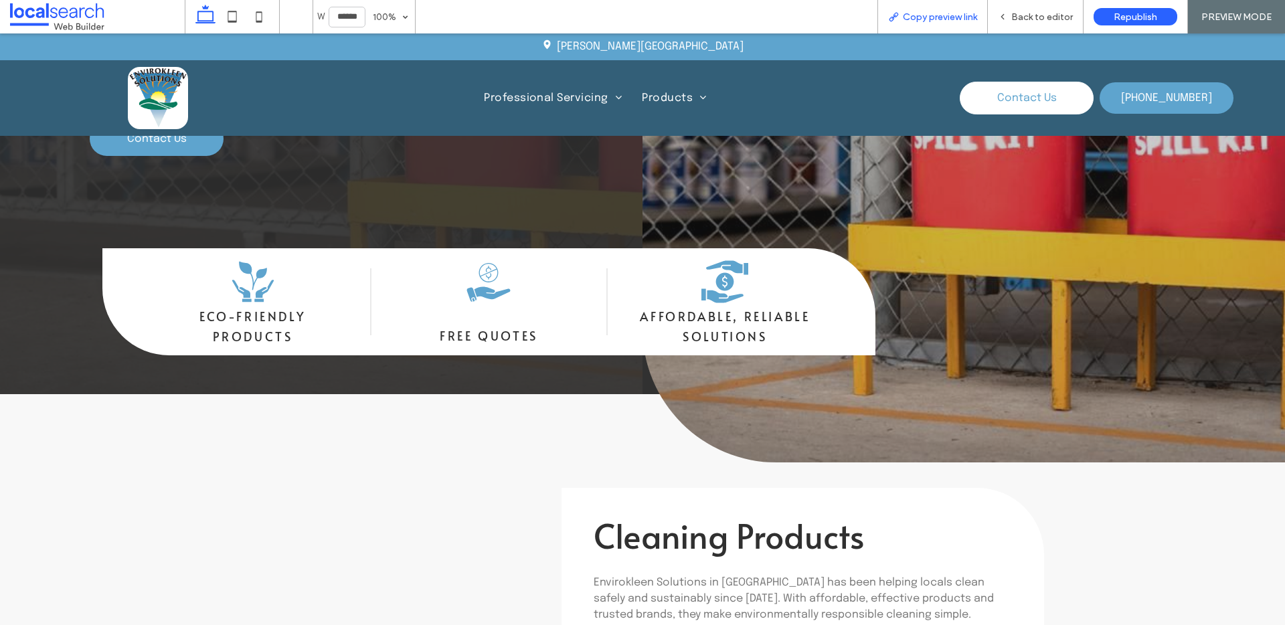
click at [940, 17] on span "Copy preview link" at bounding box center [940, 16] width 74 height 11
click at [1034, 15] on span "Back to editor" at bounding box center [1042, 16] width 62 height 11
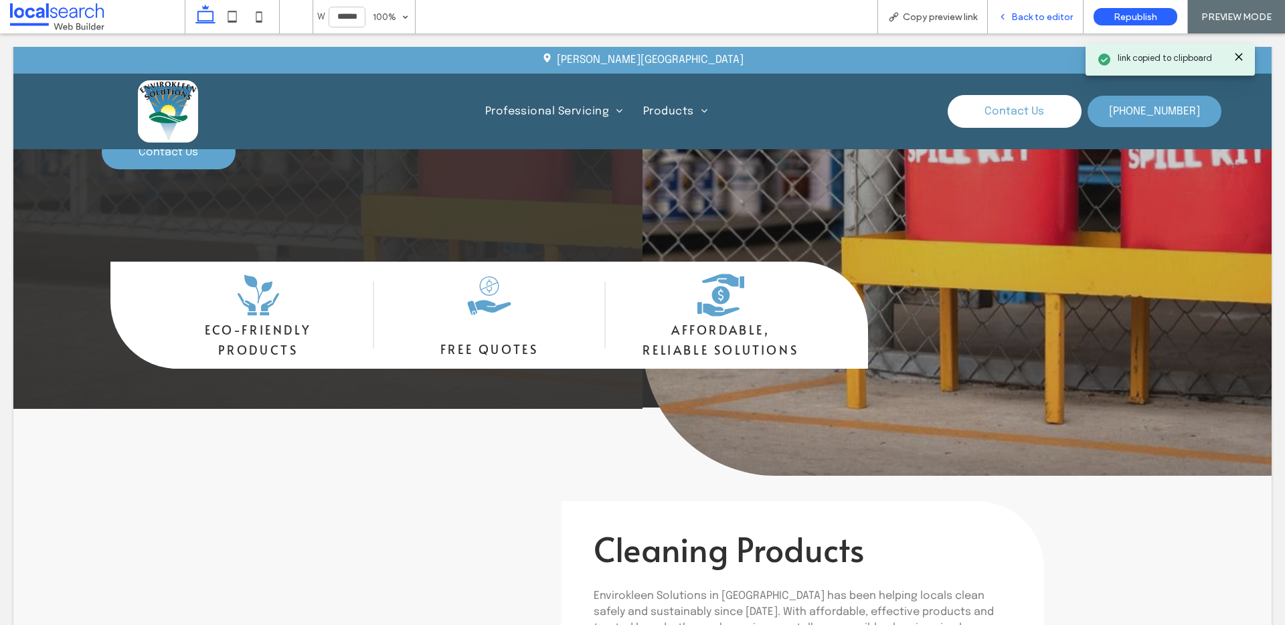
scroll to position [254, 0]
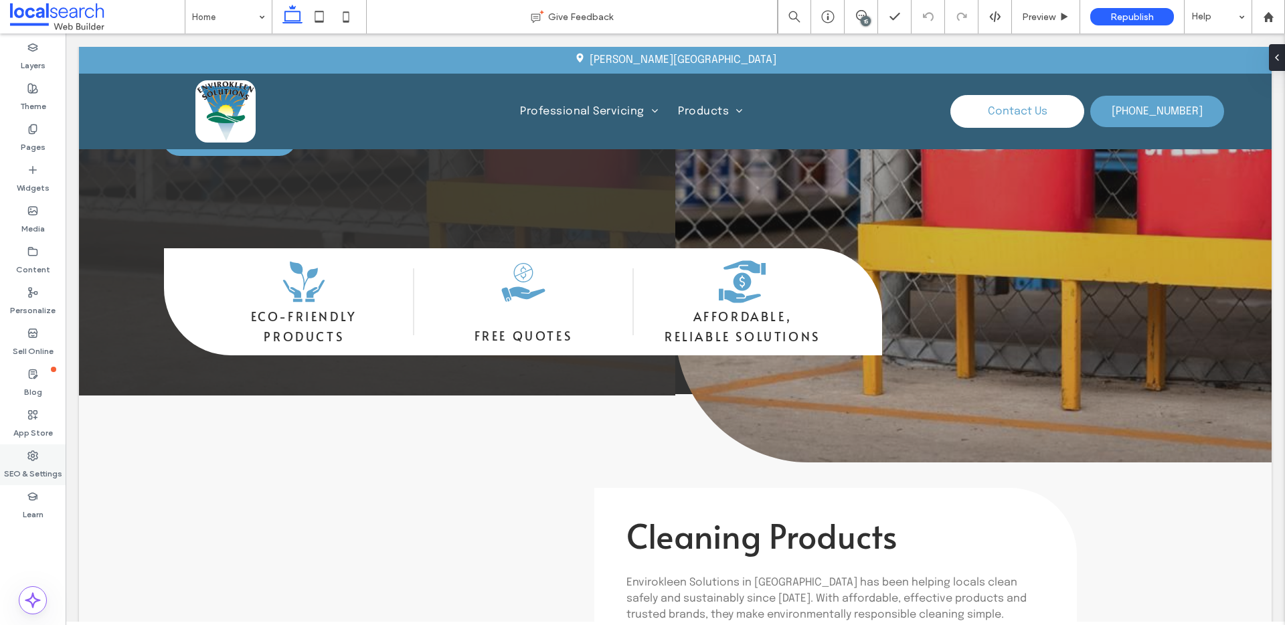
click at [15, 458] on div "SEO & Settings" at bounding box center [33, 464] width 66 height 41
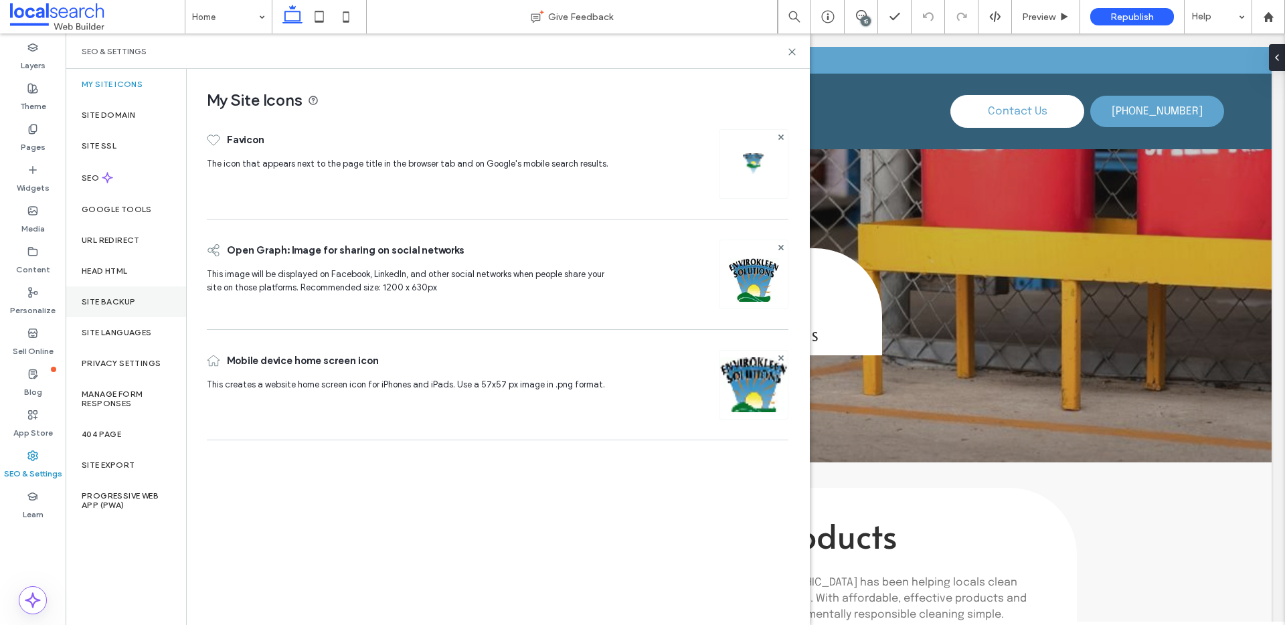
click at [122, 311] on div "Site Backup" at bounding box center [126, 301] width 120 height 31
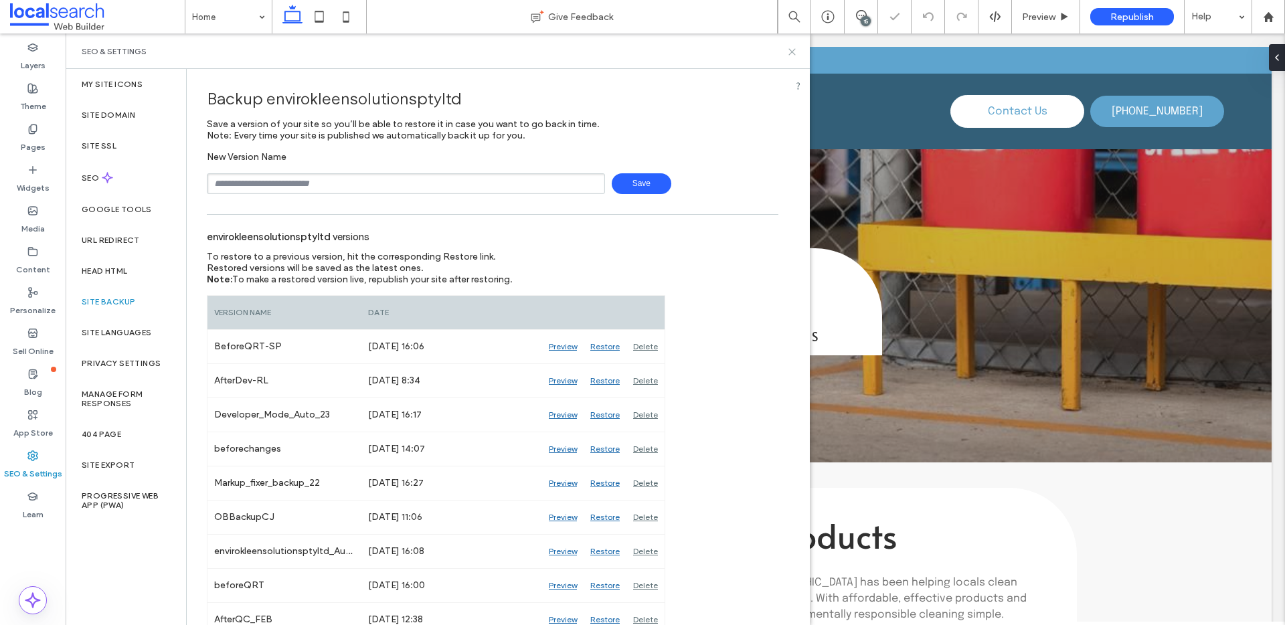
drag, startPoint x: 790, startPoint y: 50, endPoint x: 892, endPoint y: 7, distance: 110.6
click at [790, 50] on use at bounding box center [792, 52] width 6 height 6
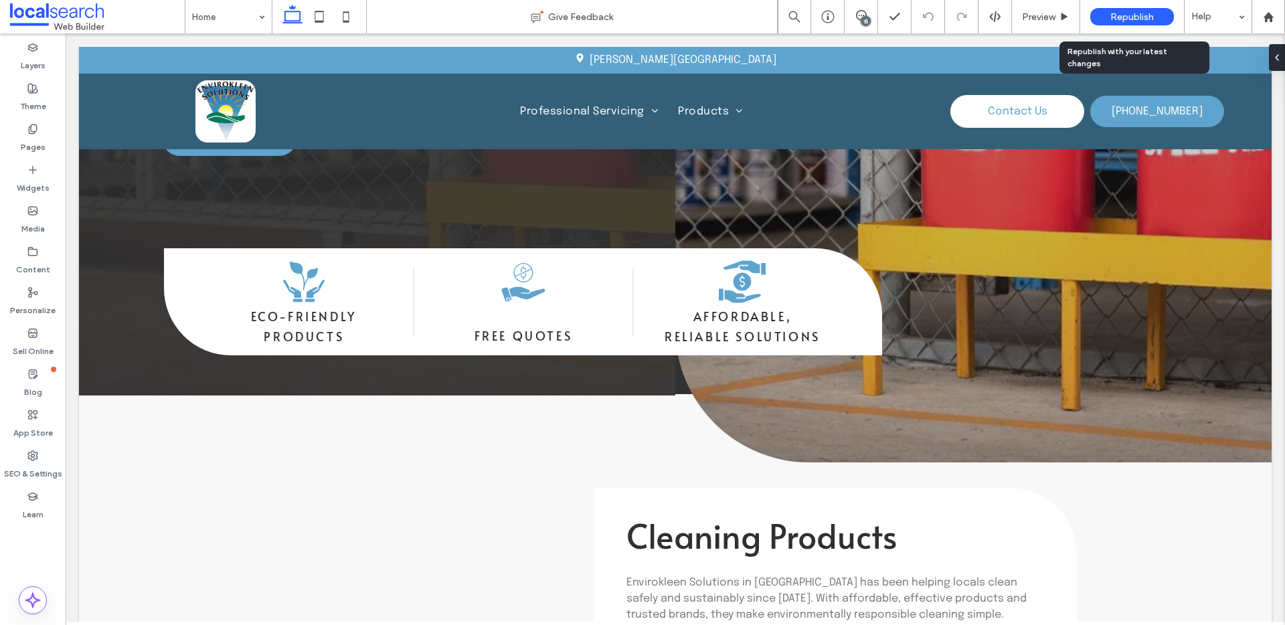
click at [1123, 17] on span "Republish" at bounding box center [1131, 16] width 43 height 11
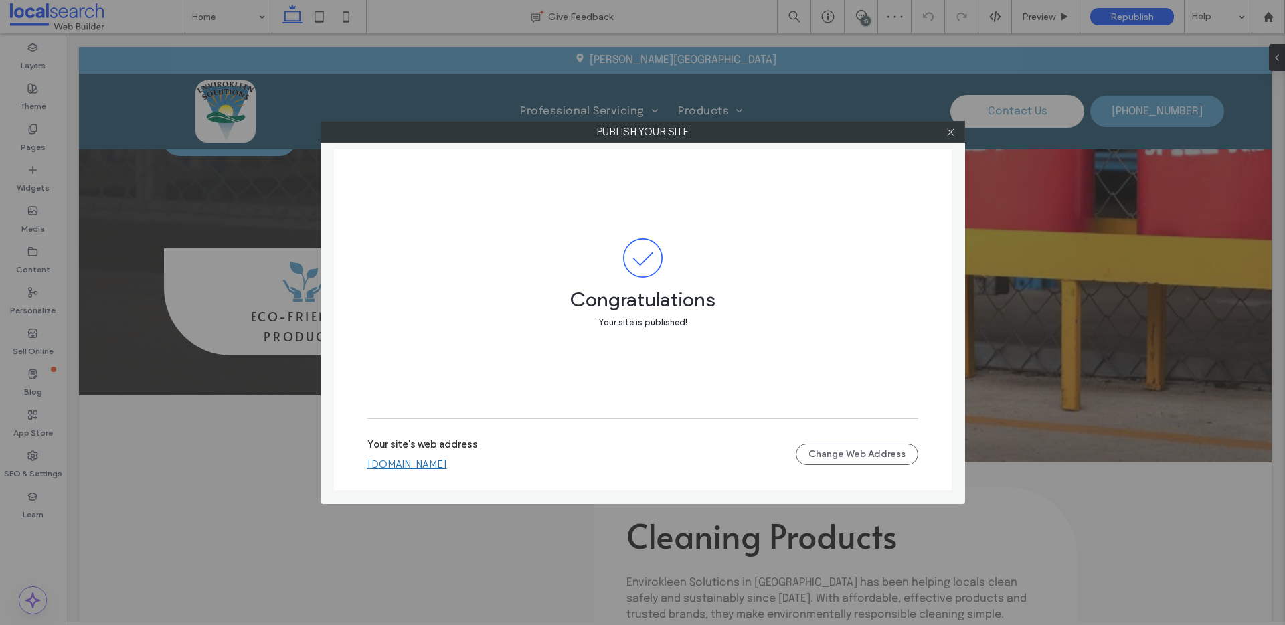
click at [955, 129] on div at bounding box center [951, 132] width 20 height 20
click at [950, 132] on icon at bounding box center [950, 132] width 10 height 10
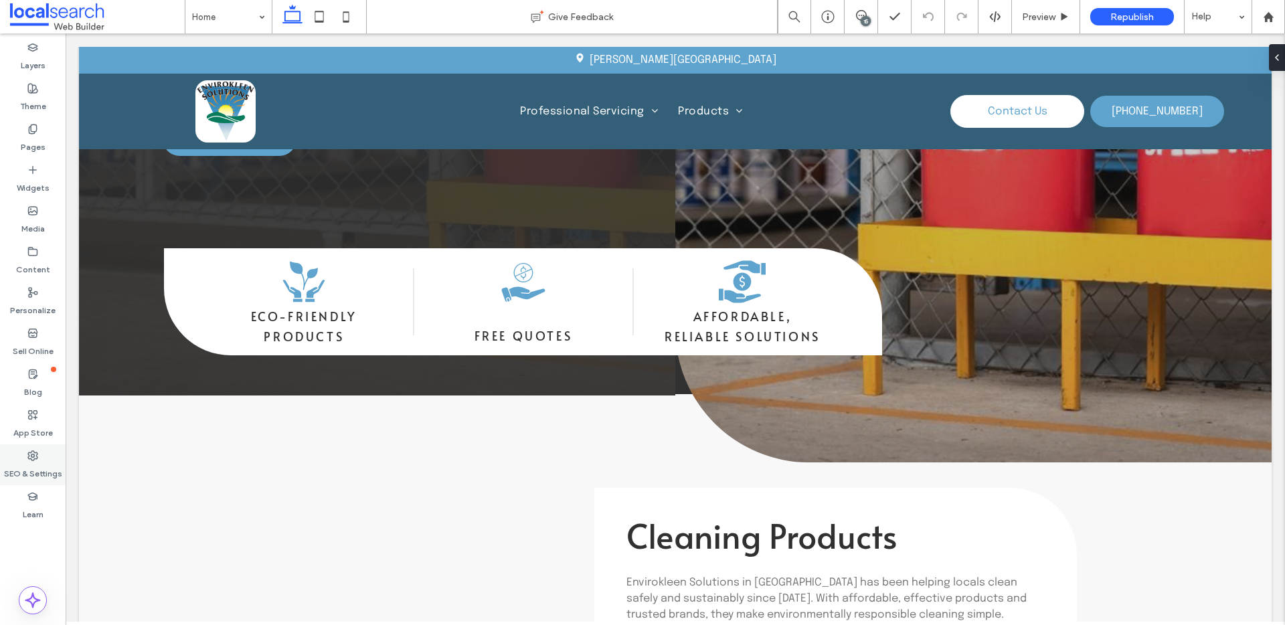
click at [51, 448] on div "SEO & Settings" at bounding box center [33, 464] width 66 height 41
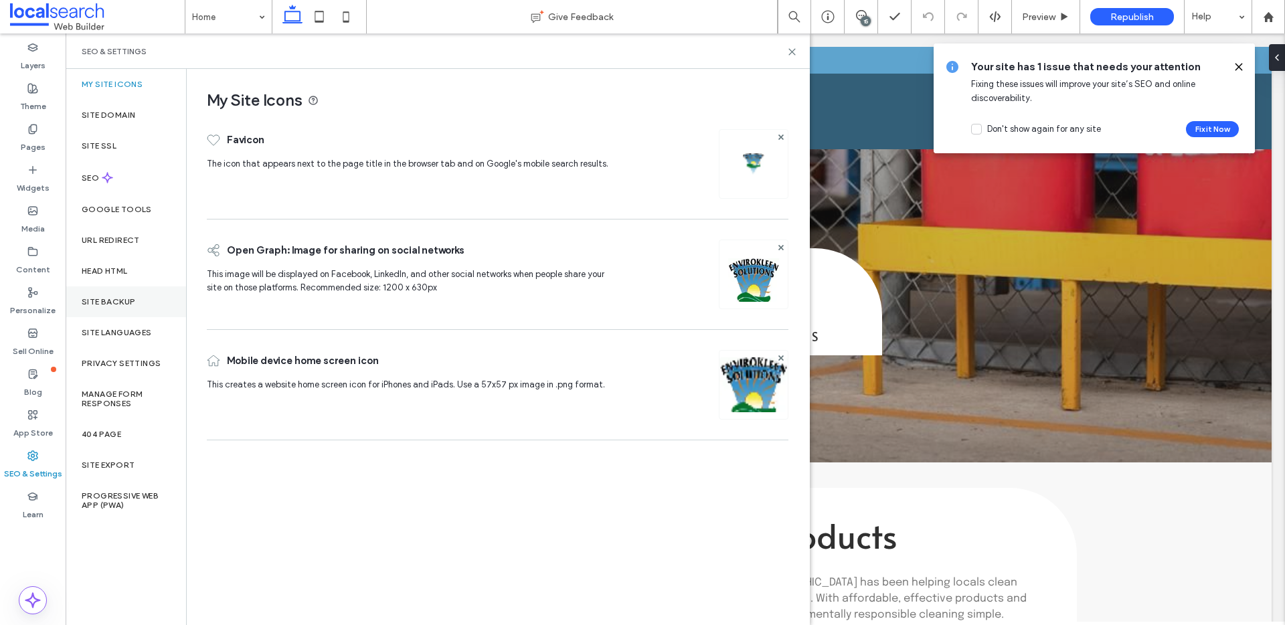
click at [134, 314] on div "Site Backup" at bounding box center [126, 301] width 120 height 31
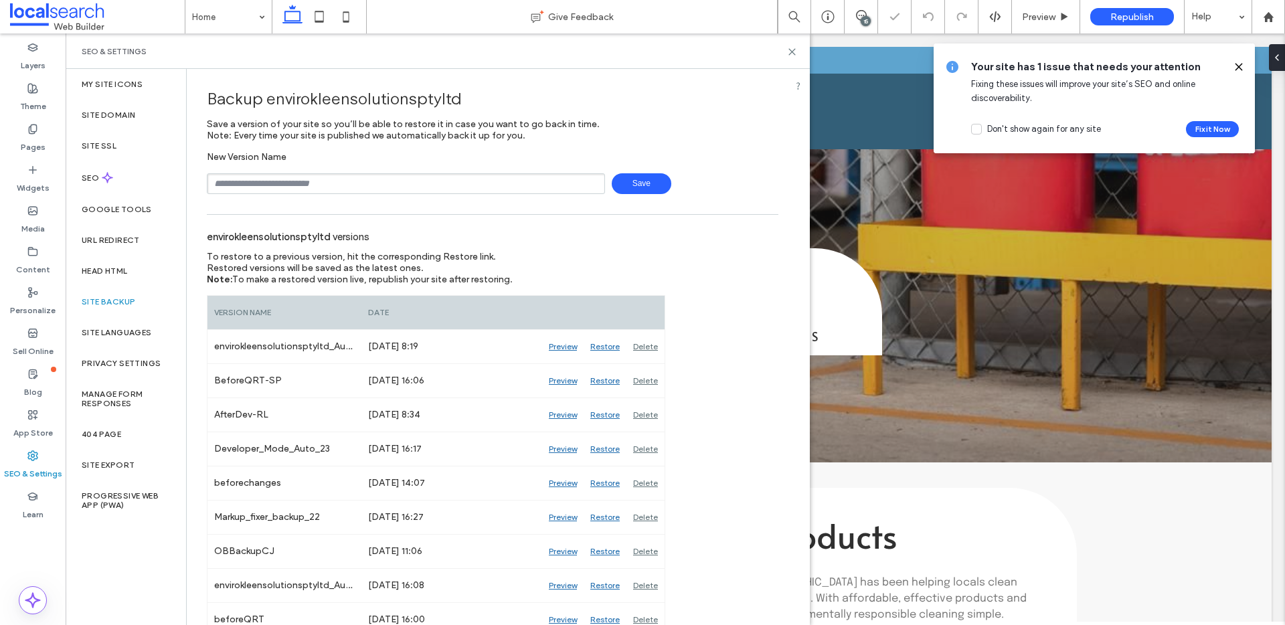
click at [388, 184] on input "text" at bounding box center [406, 183] width 398 height 21
drag, startPoint x: 244, startPoint y: 182, endPoint x: 179, endPoint y: 174, distance: 64.7
click at [179, 174] on div "**********" at bounding box center [438, 347] width 744 height 556
type input "**********"
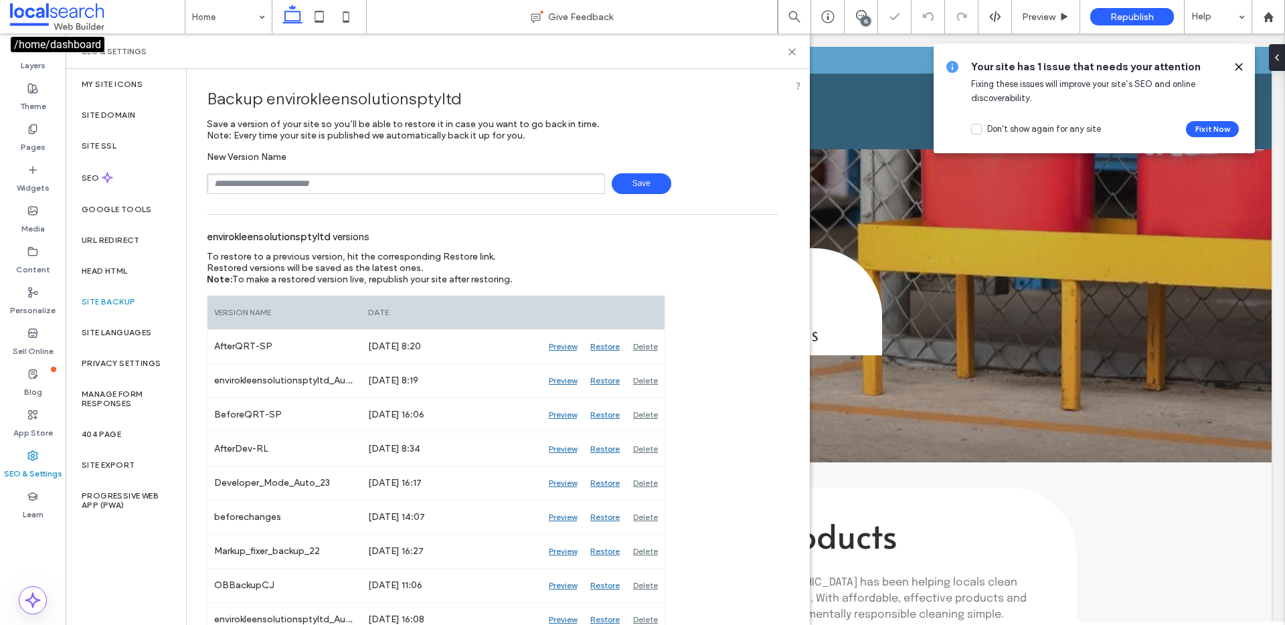
click at [80, 17] on span at bounding box center [97, 16] width 175 height 27
